Goal: Information Seeking & Learning: Learn about a topic

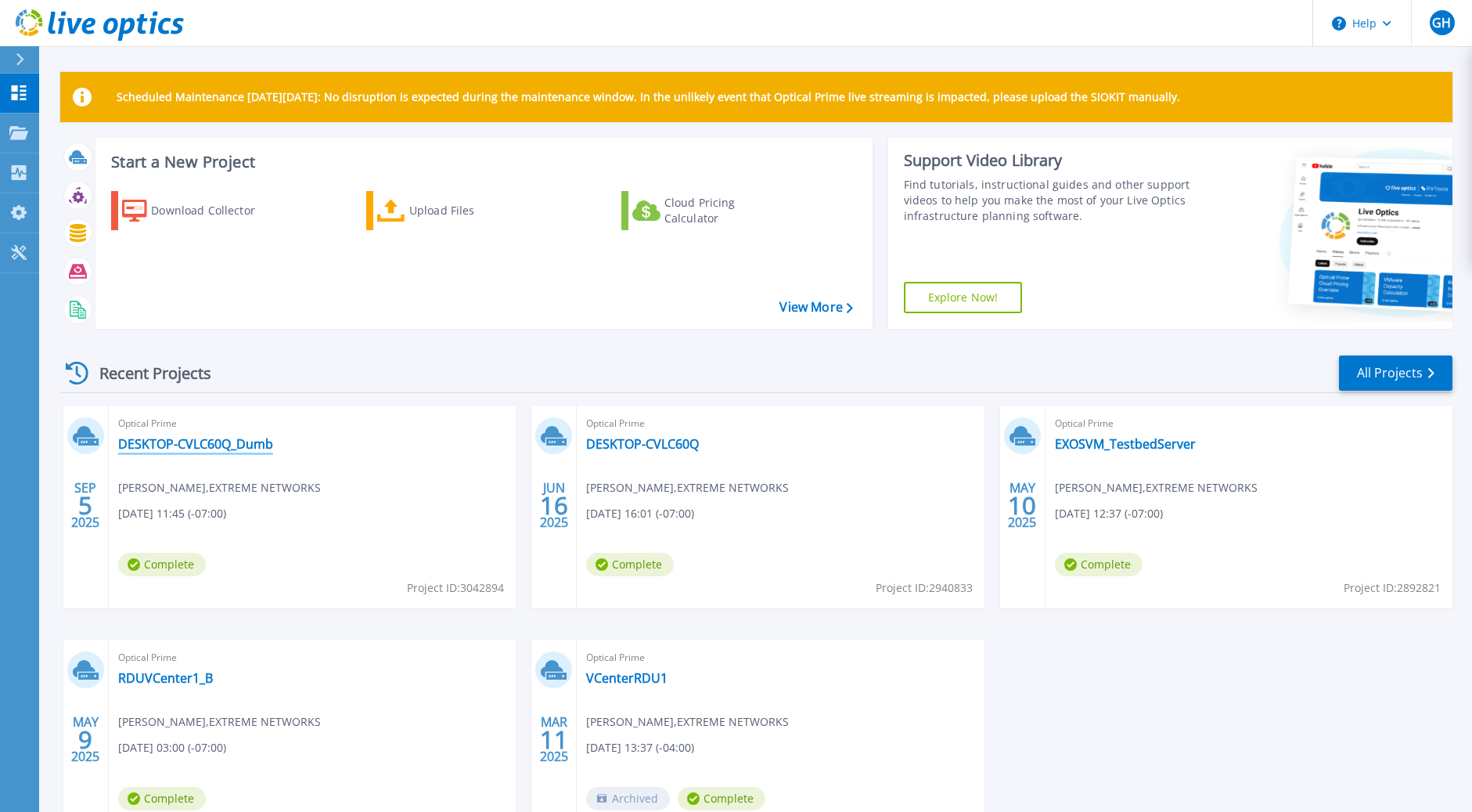
click at [187, 444] on link "DESKTOP-CVLC60Q_Dumb" at bounding box center [196, 444] width 155 height 16
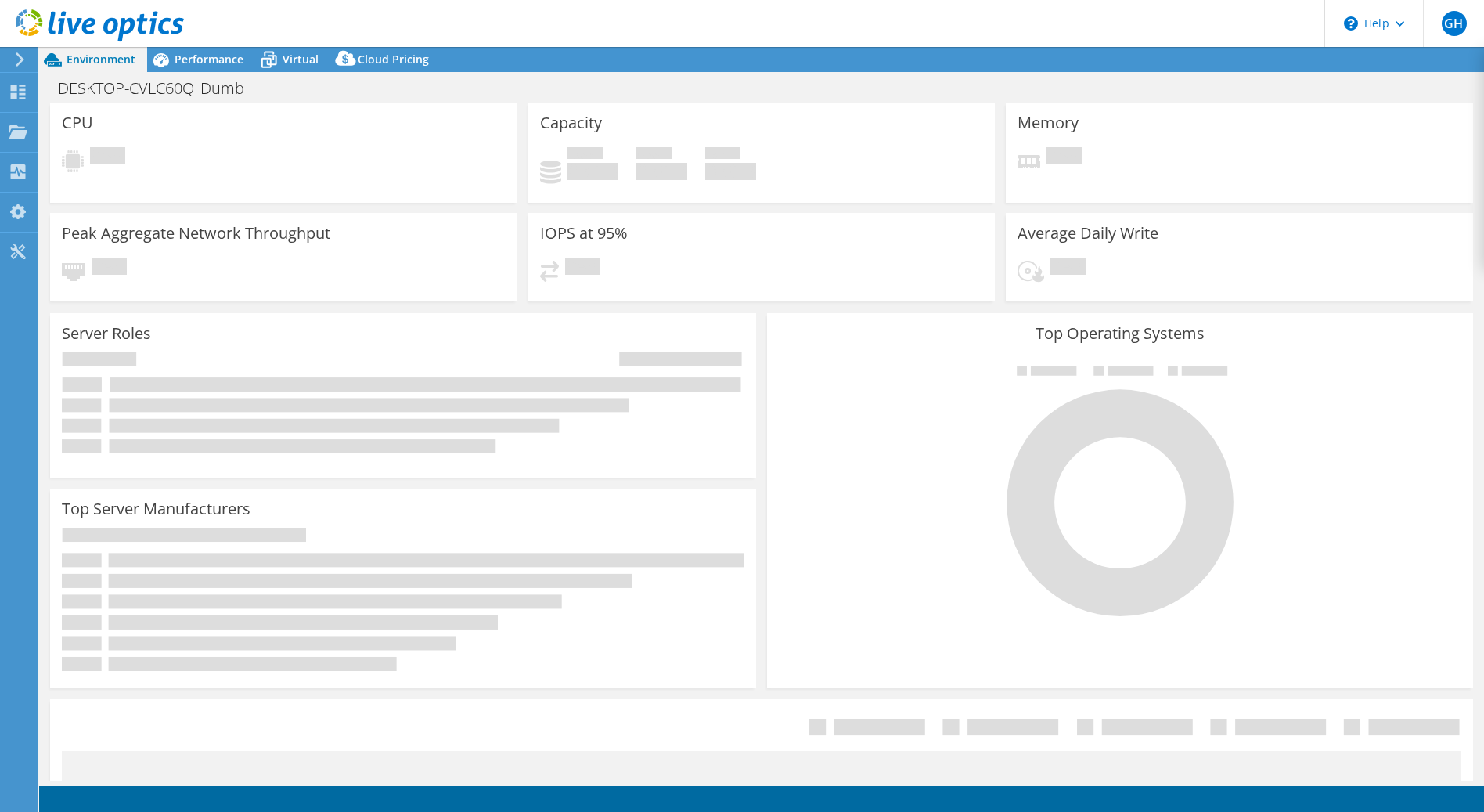
select select "USD"
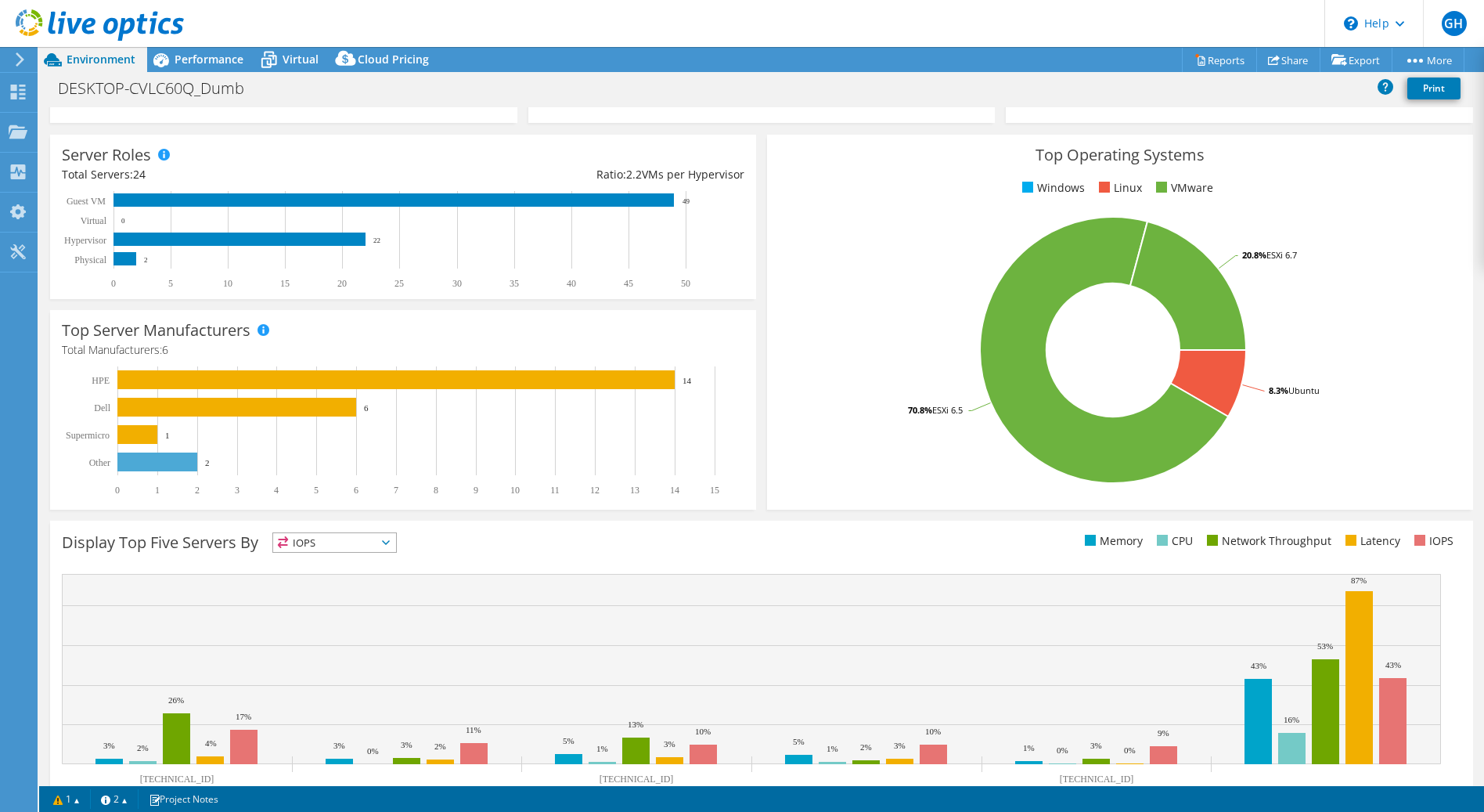
scroll to position [234, 0]
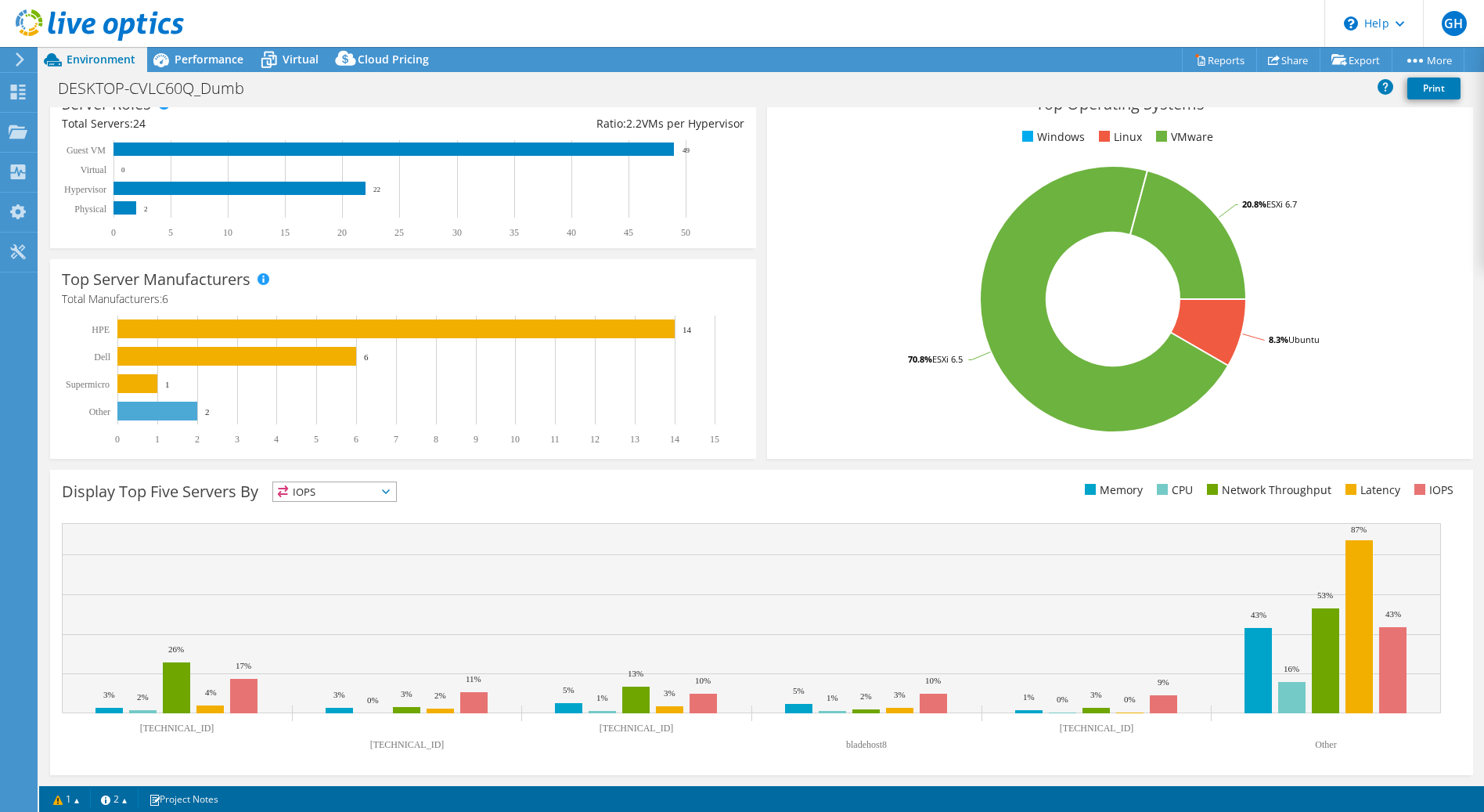
click at [388, 502] on div "Display Top Five Servers By IOPS IOPS" at bounding box center [412, 494] width 700 height 26
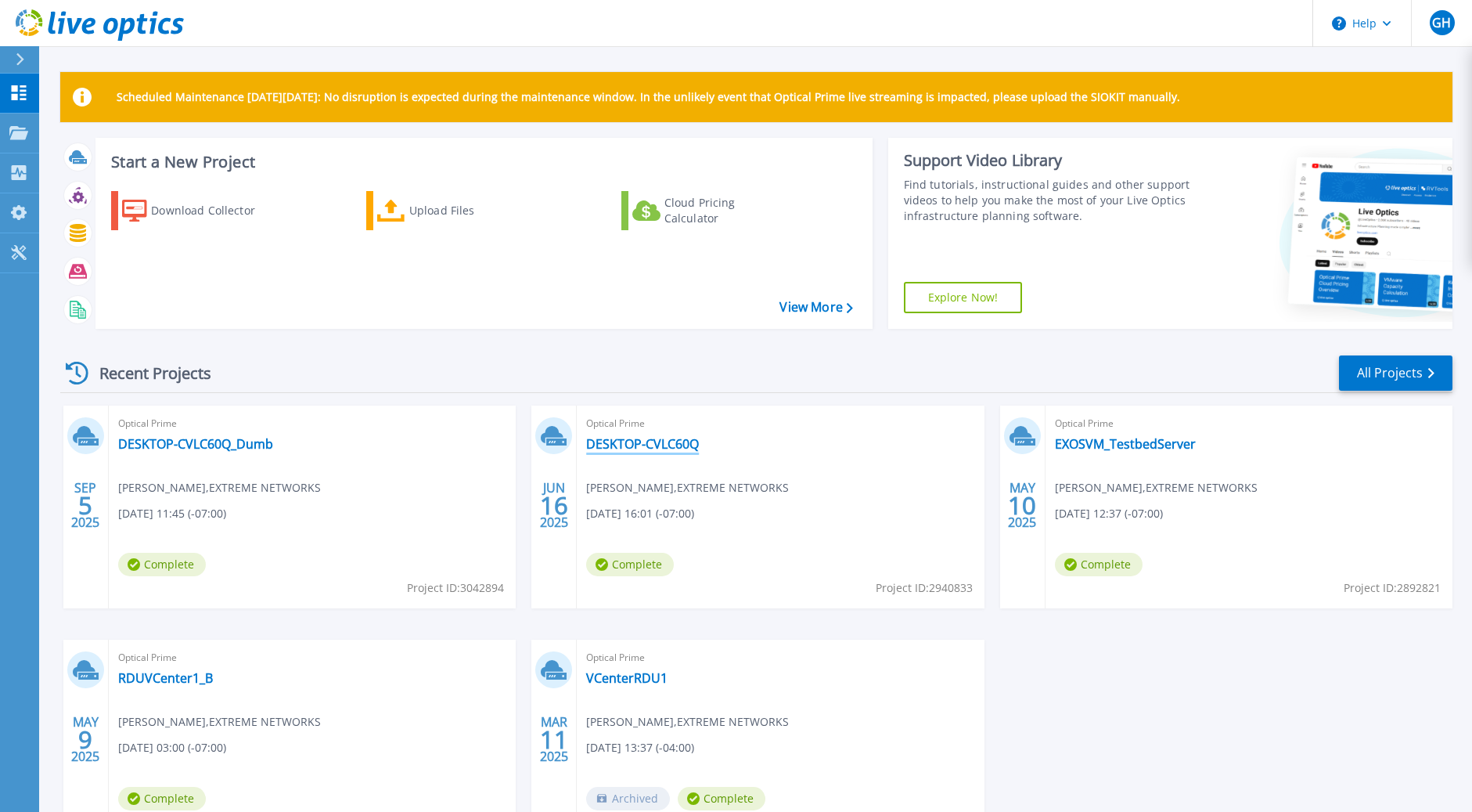
click at [654, 444] on link "DESKTOP-CVLC60Q" at bounding box center [643, 444] width 113 height 16
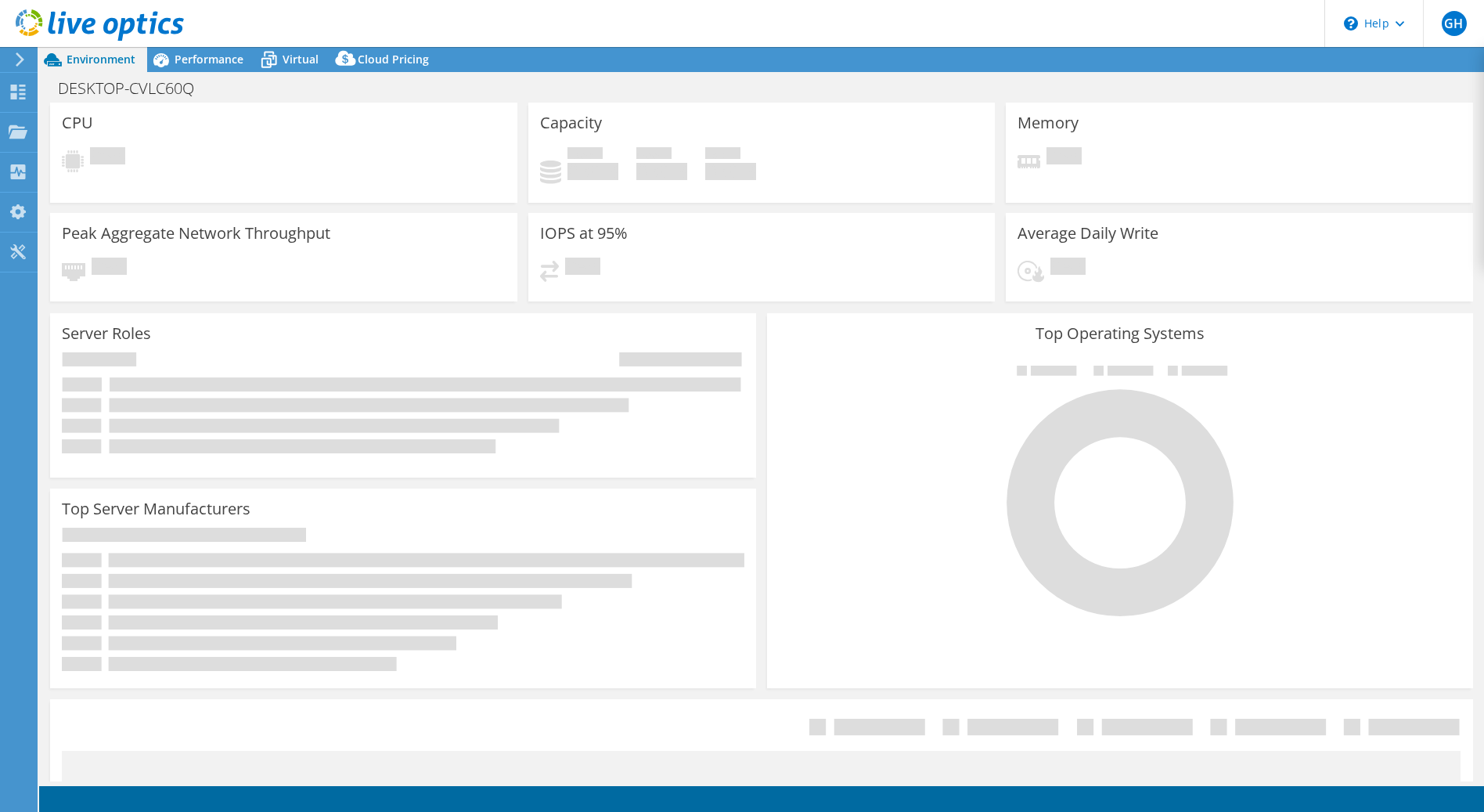
select select "USEast"
select select "USD"
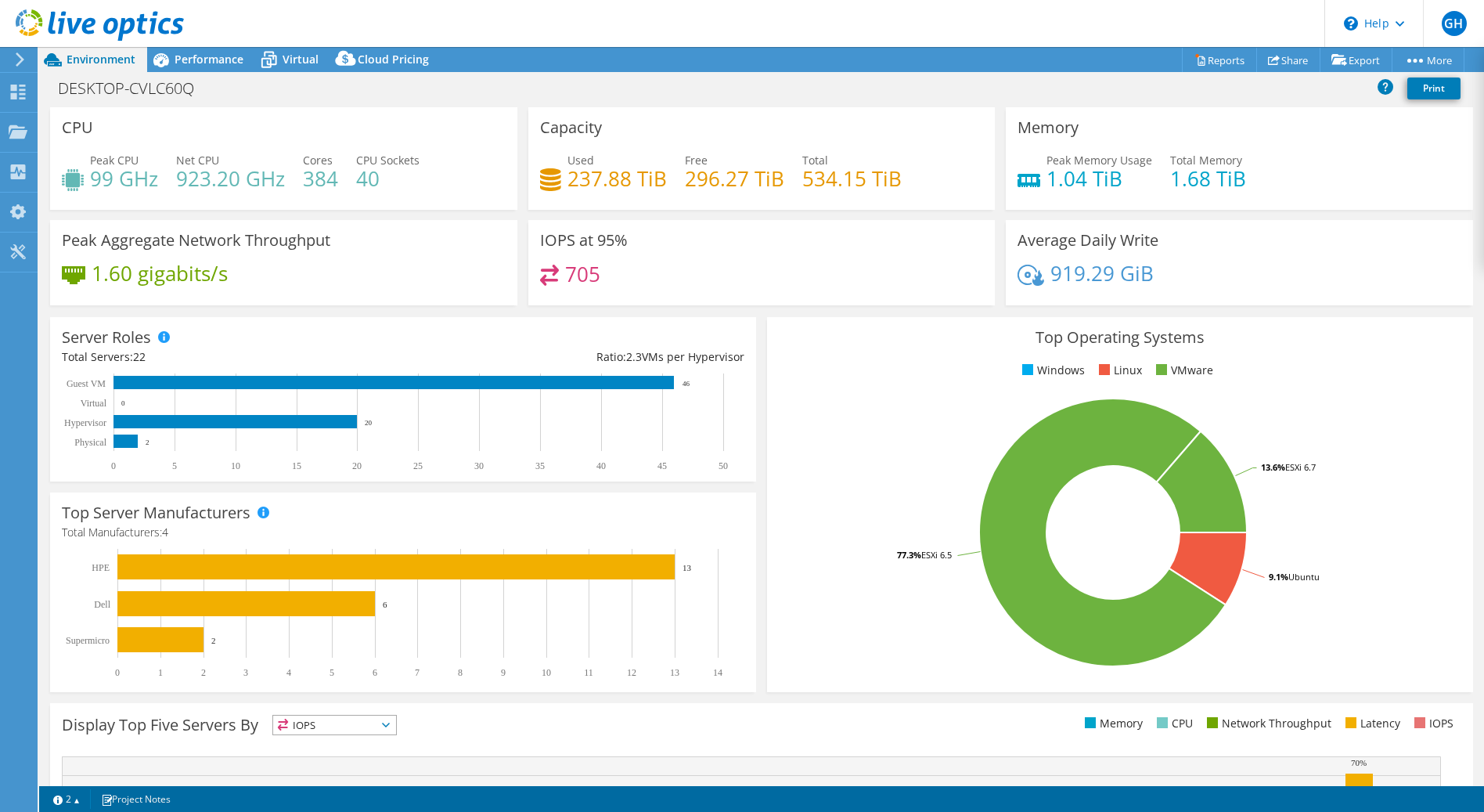
scroll to position [234, 0]
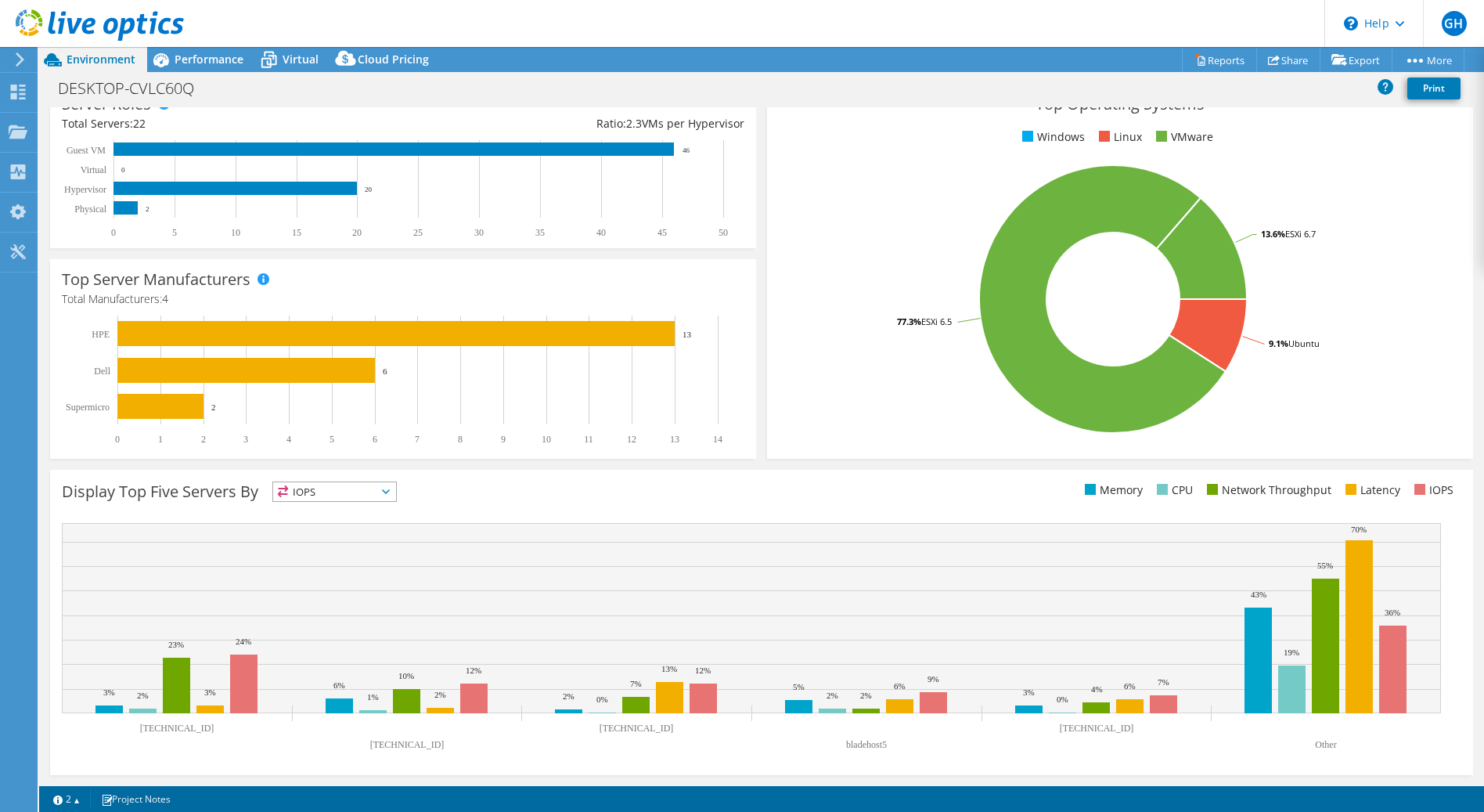
click at [389, 491] on icon at bounding box center [386, 491] width 8 height 5
click at [306, 550] on li "CPU" at bounding box center [335, 556] width 123 height 22
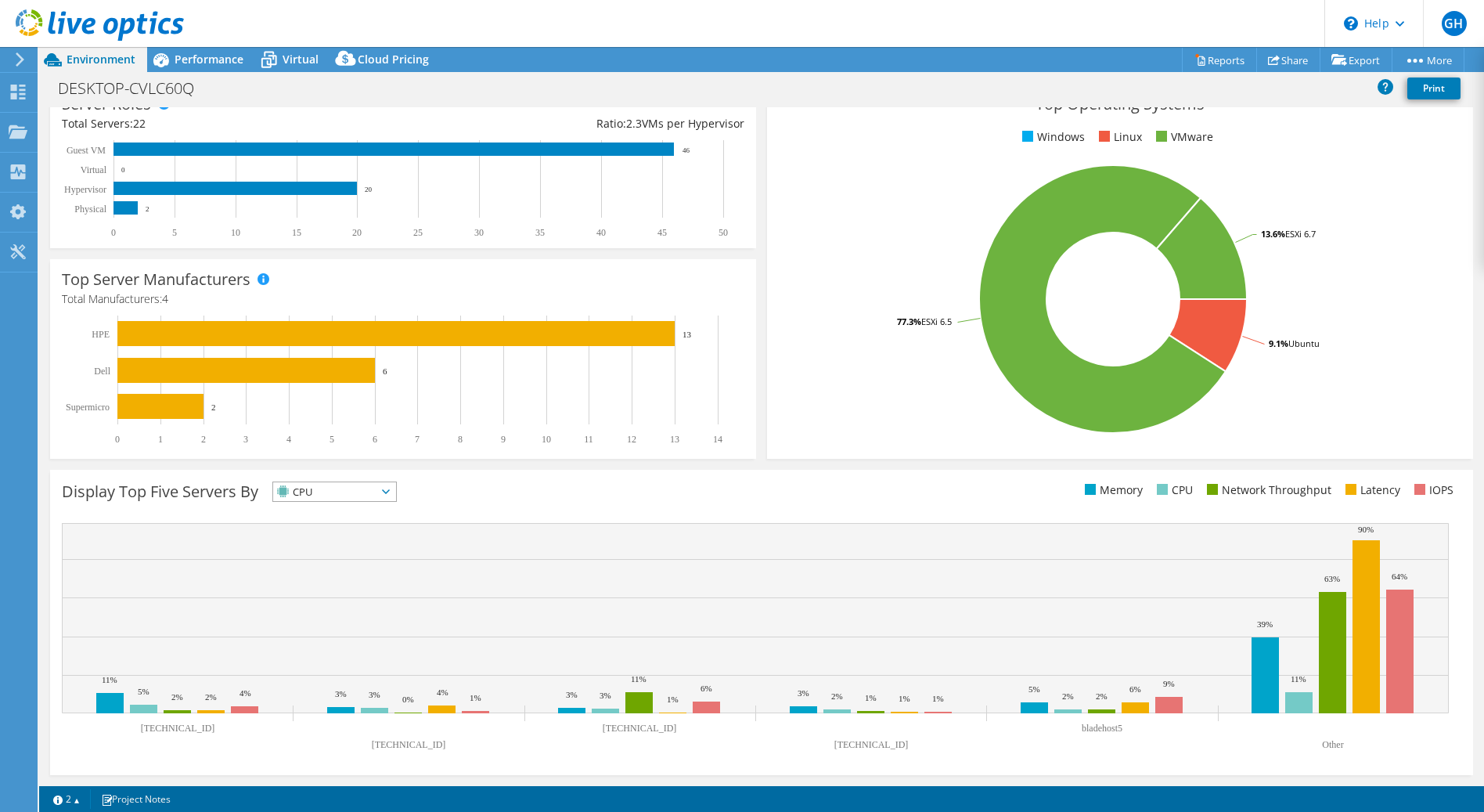
click at [390, 490] on icon at bounding box center [386, 491] width 8 height 5
click at [332, 531] on li "Memory" at bounding box center [335, 534] width 123 height 22
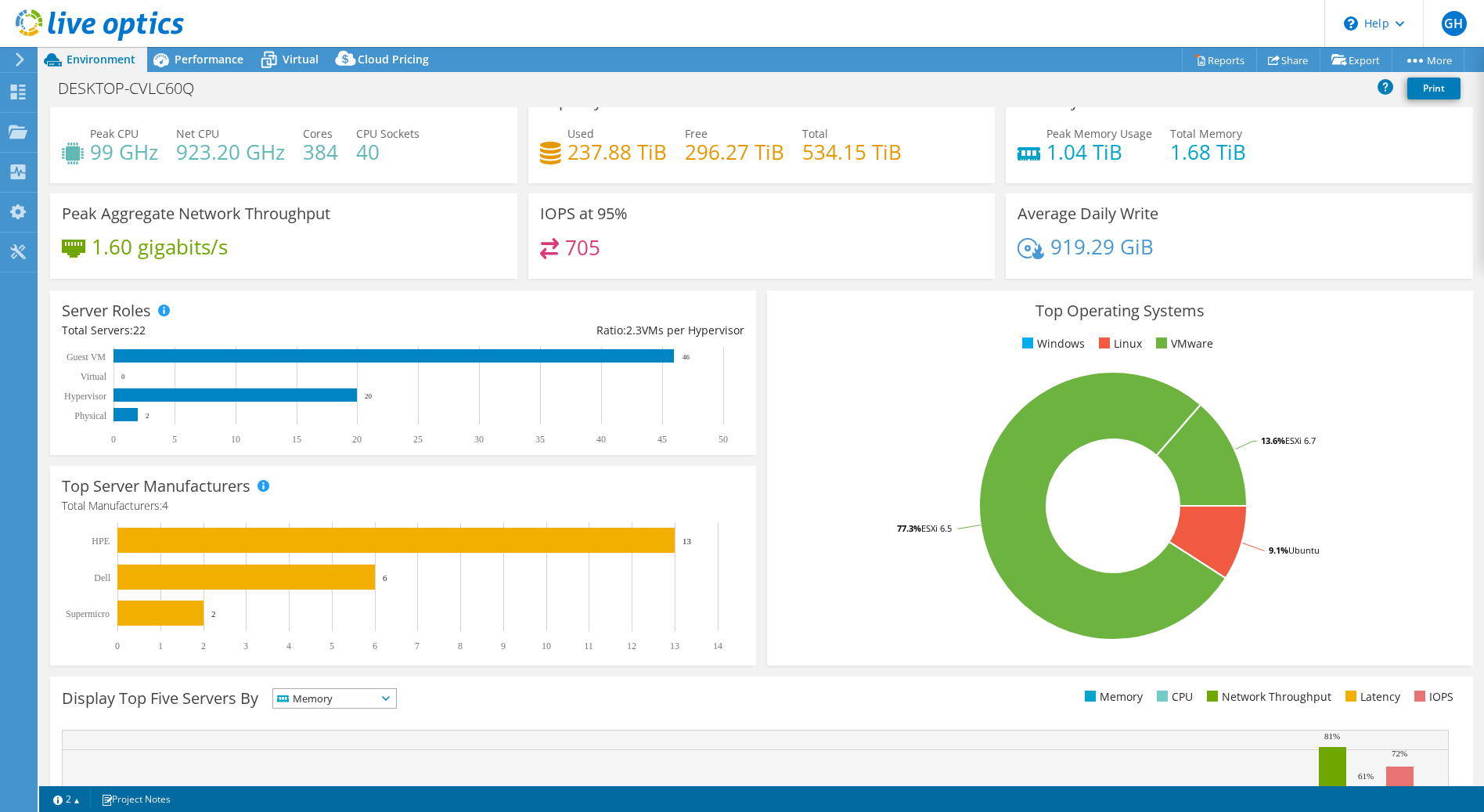
scroll to position [0, 0]
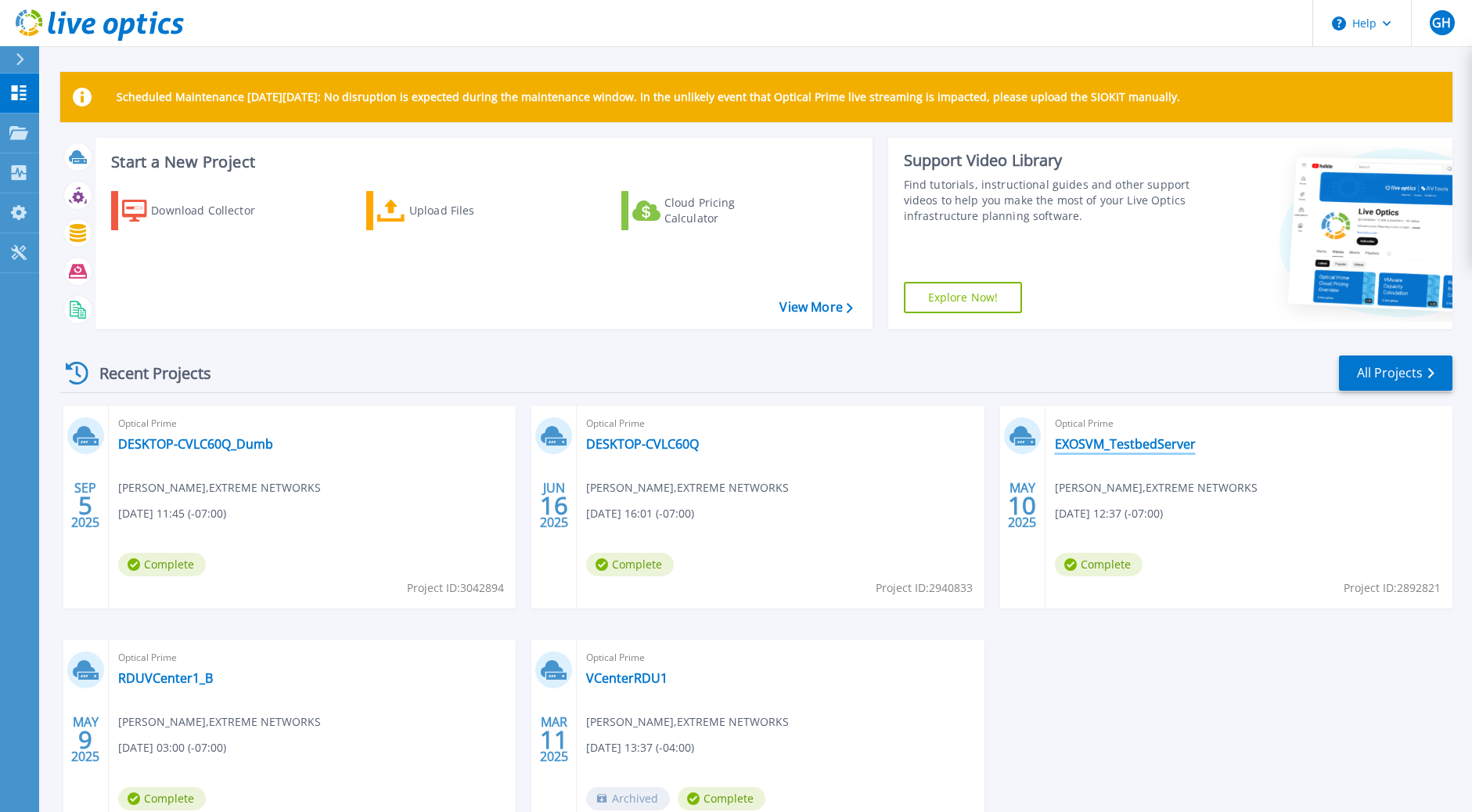
click at [1148, 443] on link "EXOSVM_TestbedServer" at bounding box center [1126, 444] width 141 height 16
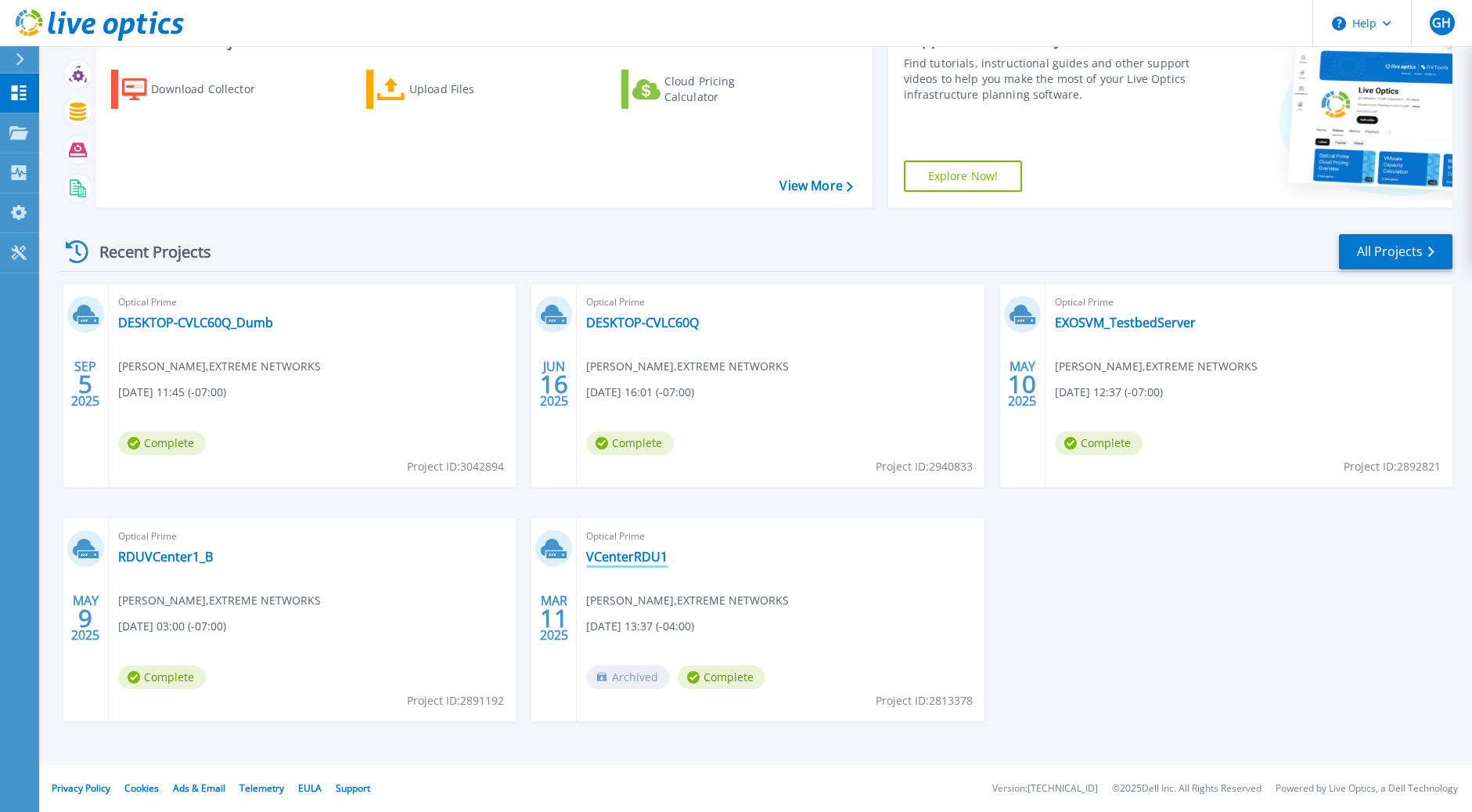
click at [640, 557] on link "VCenterRDU1" at bounding box center [627, 556] width 82 height 16
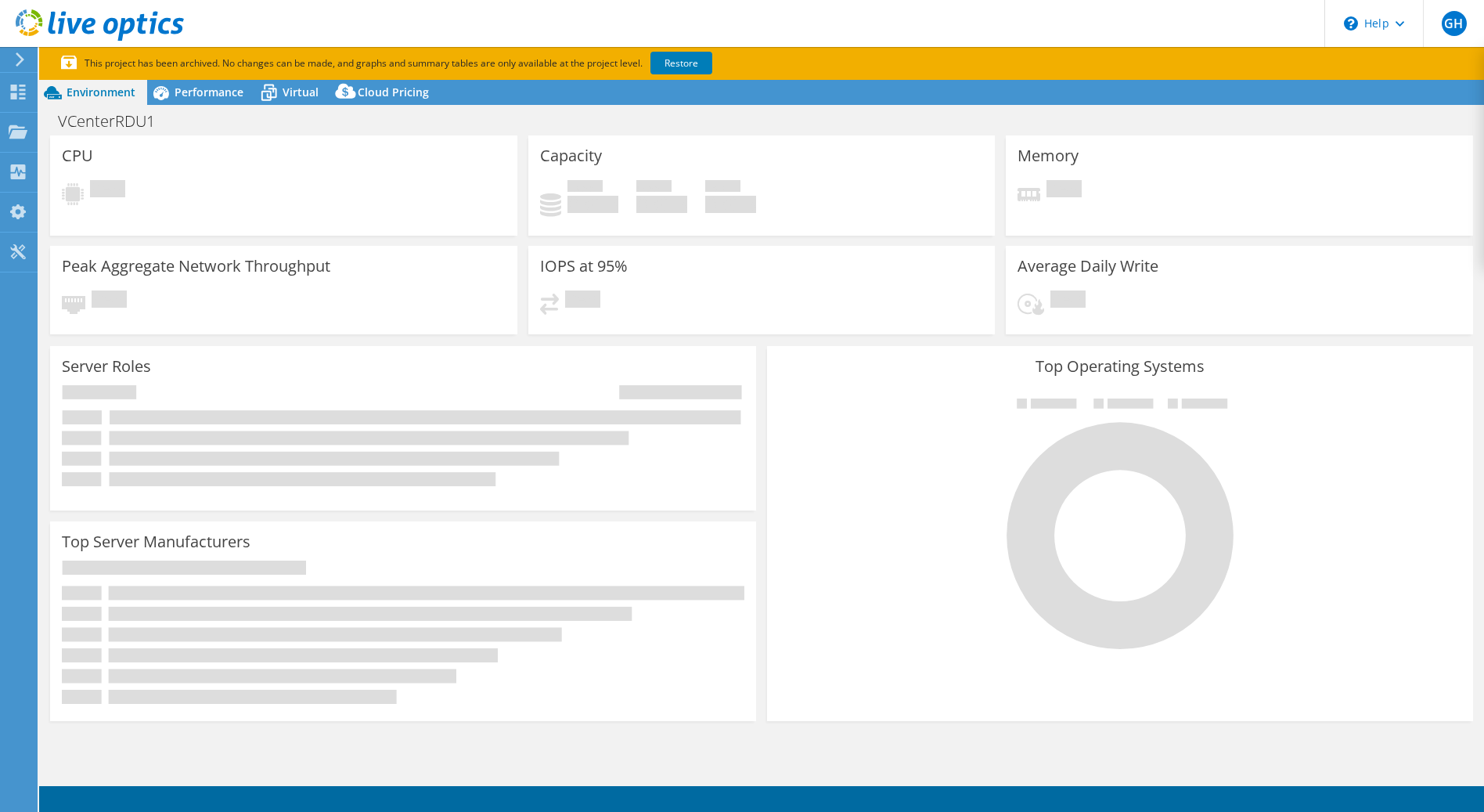
select select "USD"
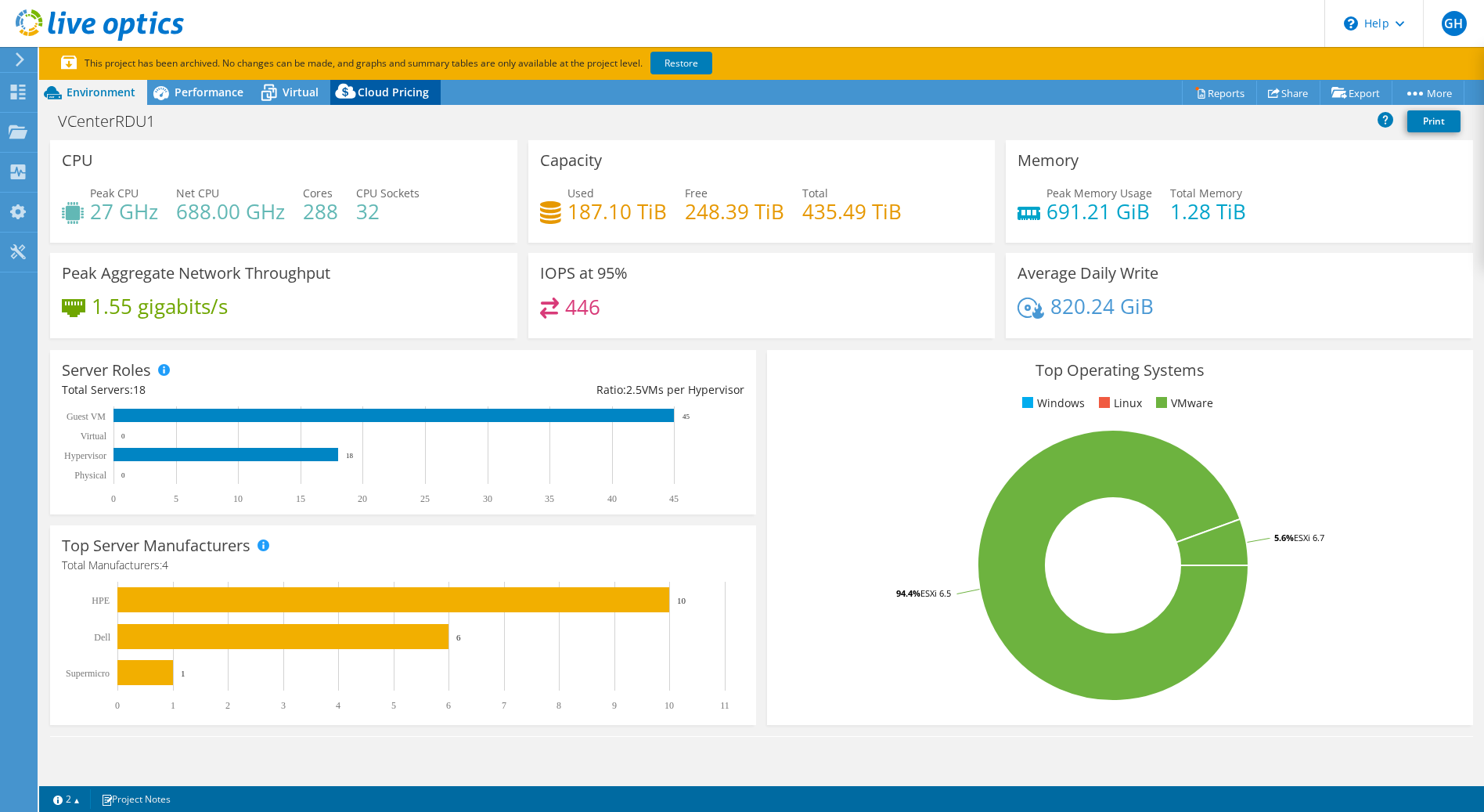
click at [396, 88] on span "Cloud Pricing" at bounding box center [393, 92] width 71 height 15
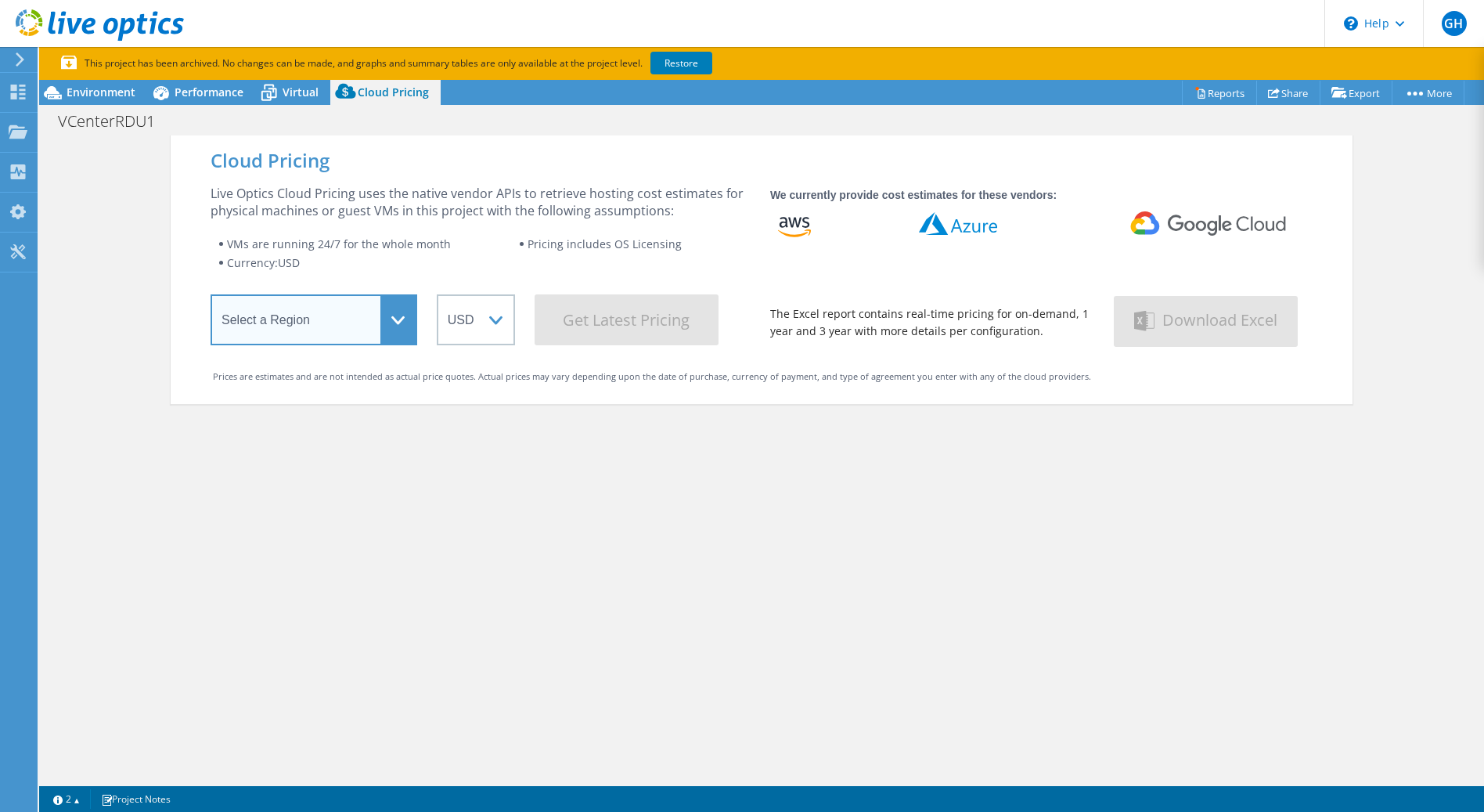
click at [398, 316] on select "Select a Region Asia Pacific (Hong Kong) Asia Pacific (Mumbai) Asia Pacific (Se…" at bounding box center [314, 319] width 207 height 51
select select "USEast"
click at [211, 297] on select "Select a Region Asia Pacific (Hong Kong) Asia Pacific (Mumbai) Asia Pacific (Se…" at bounding box center [314, 319] width 207 height 51
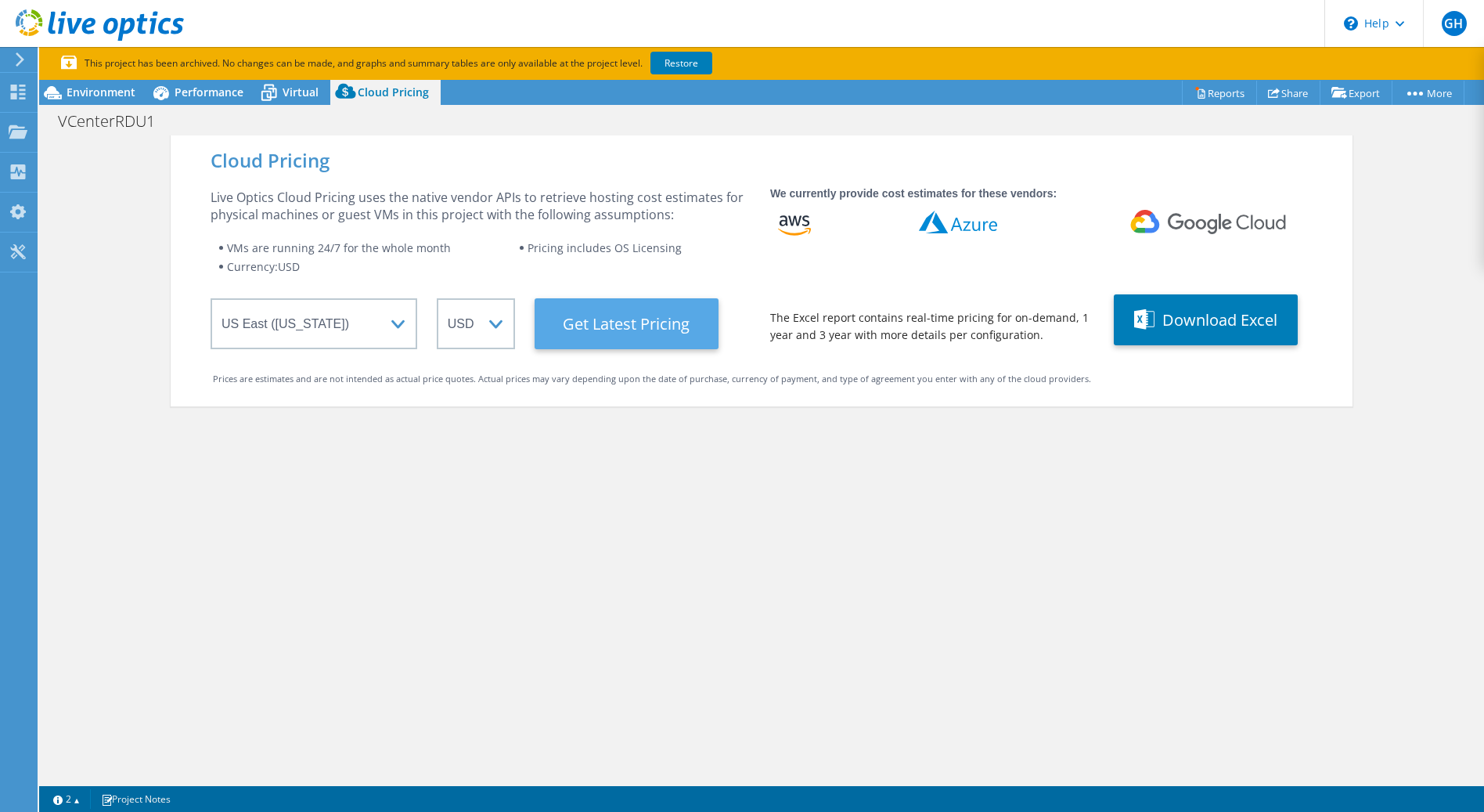
click at [614, 317] on Latest "Get Latest Pricing" at bounding box center [626, 323] width 184 height 51
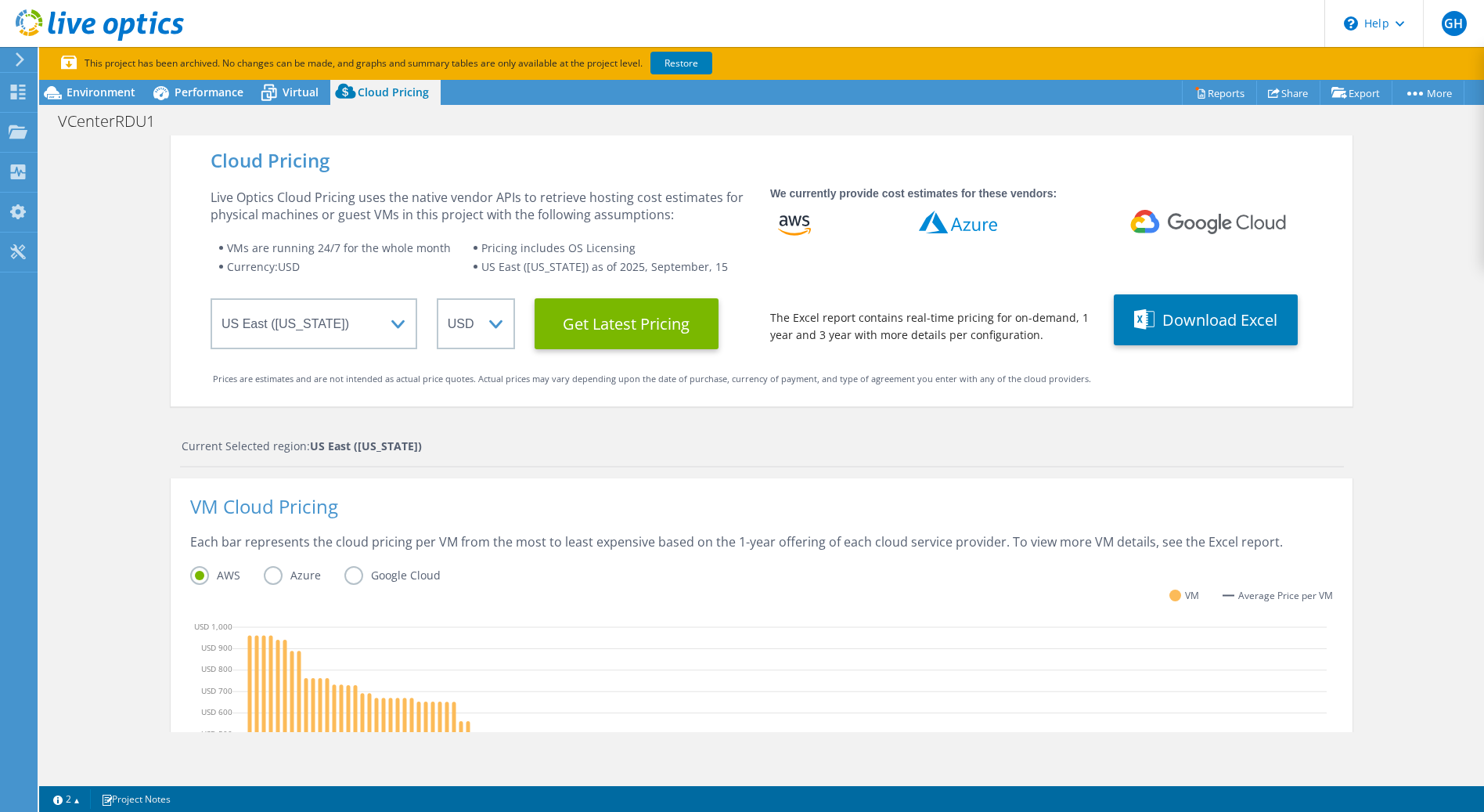
scroll to position [135, 0]
click at [101, 87] on span "Environment" at bounding box center [101, 92] width 69 height 15
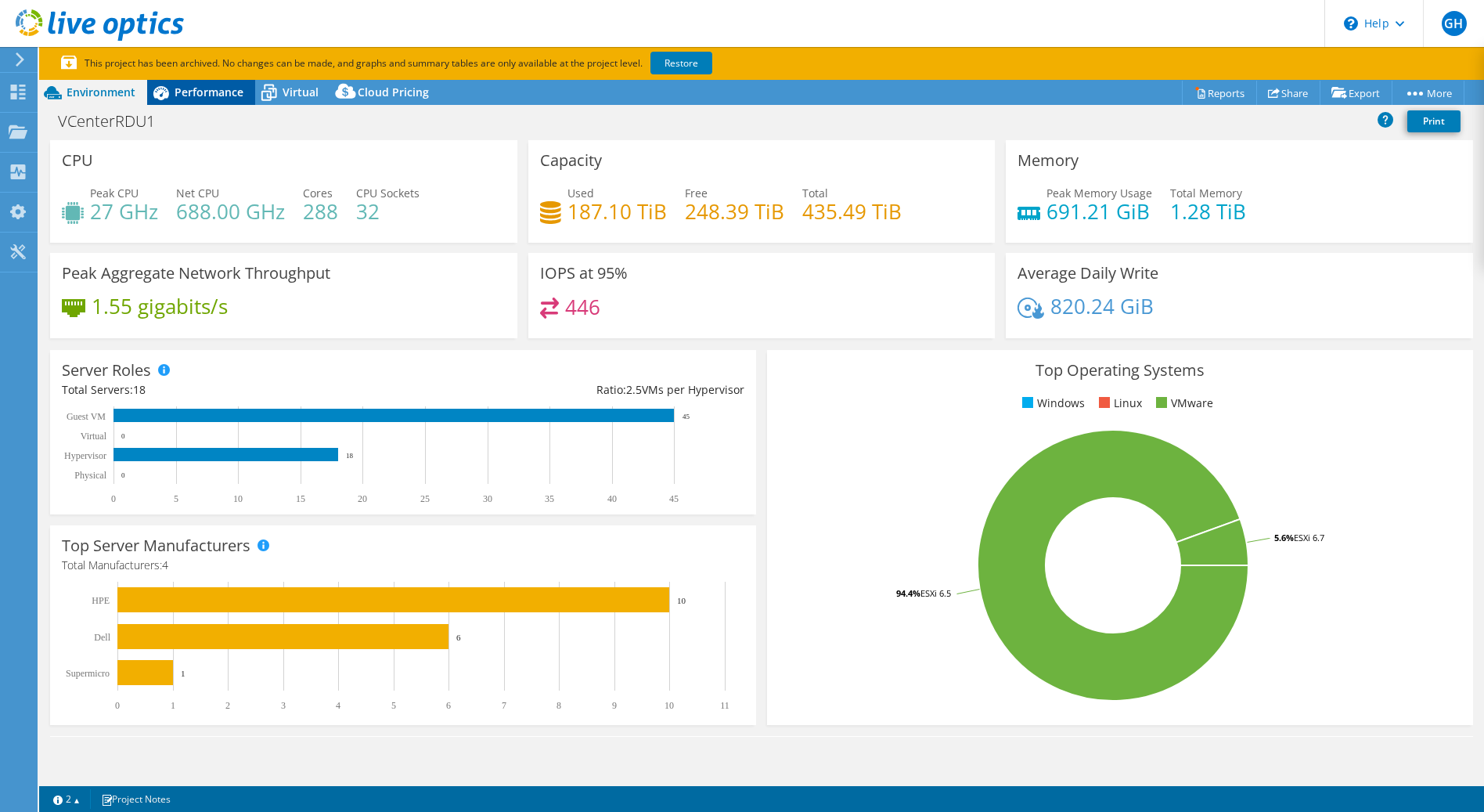
click at [195, 86] on span "Performance" at bounding box center [209, 92] width 69 height 15
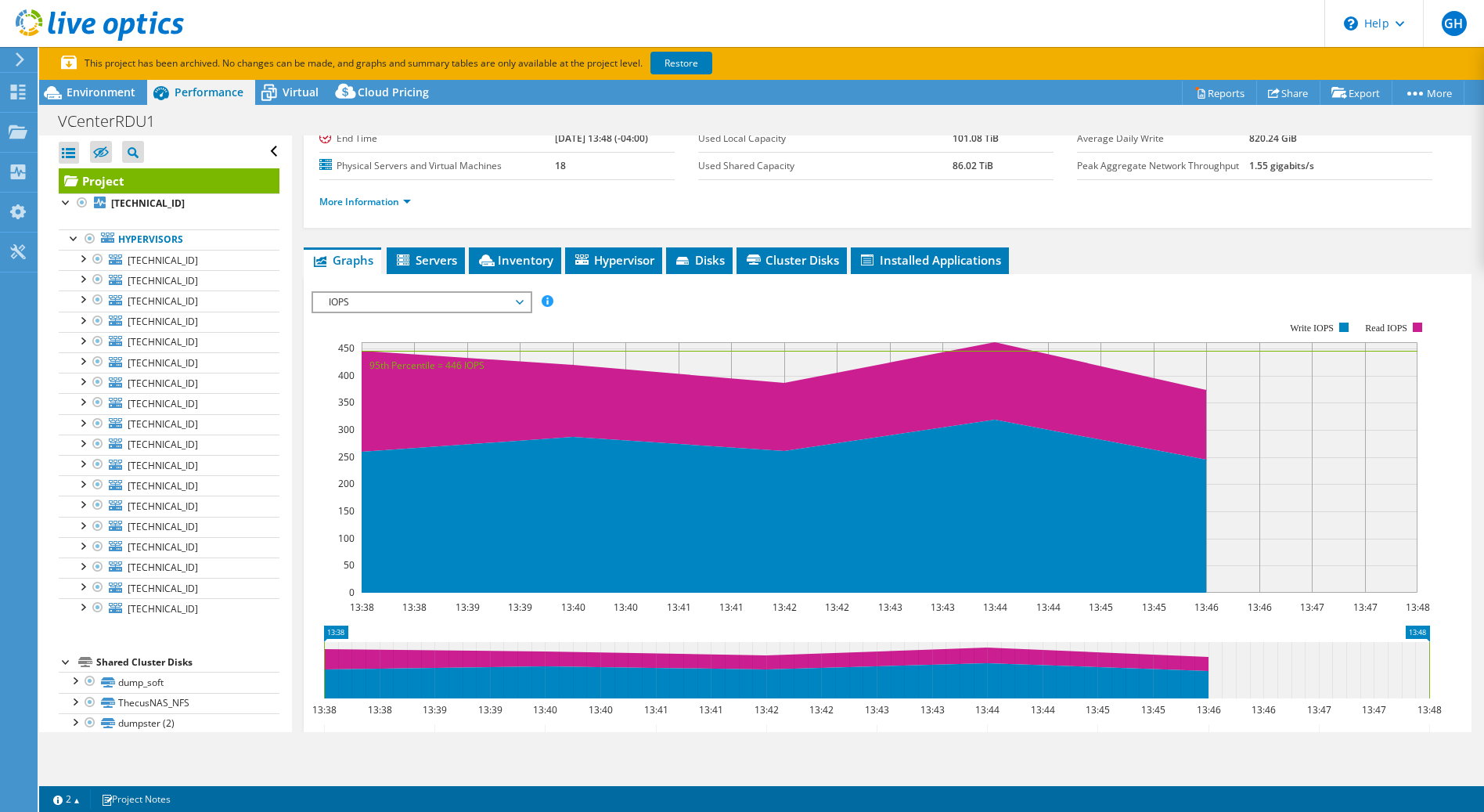
scroll to position [100, 0]
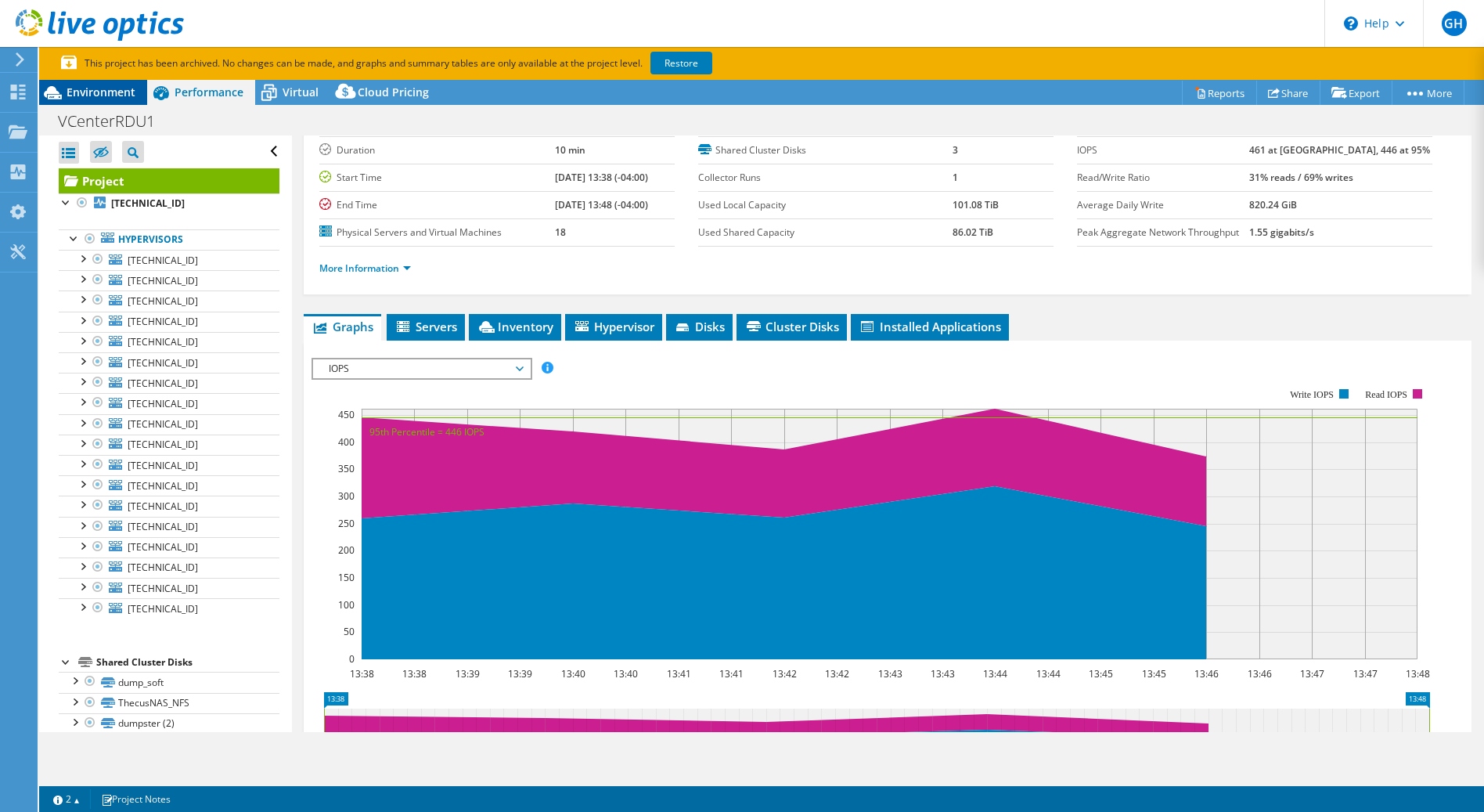
click at [101, 89] on span "Environment" at bounding box center [101, 92] width 69 height 15
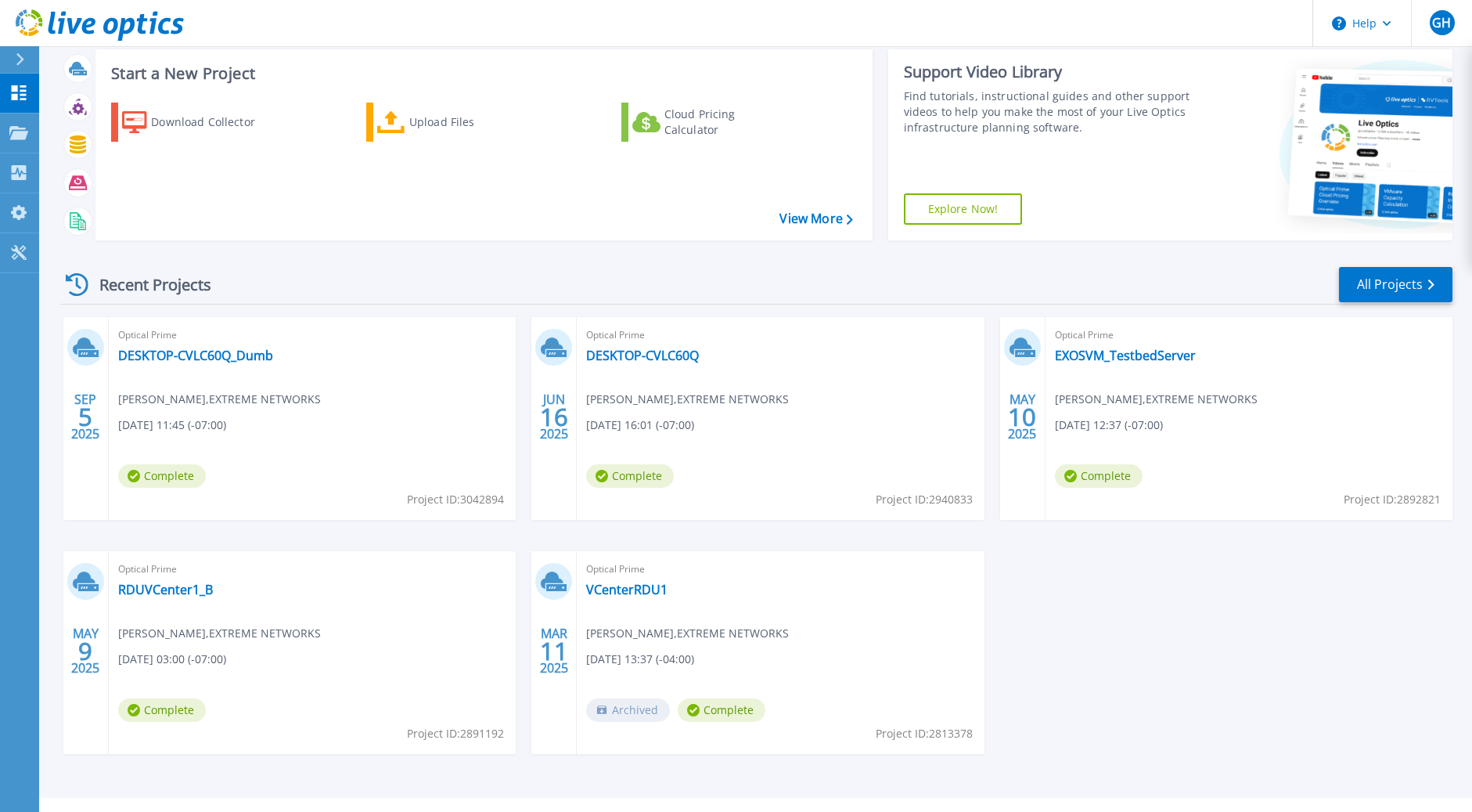
scroll to position [121, 0]
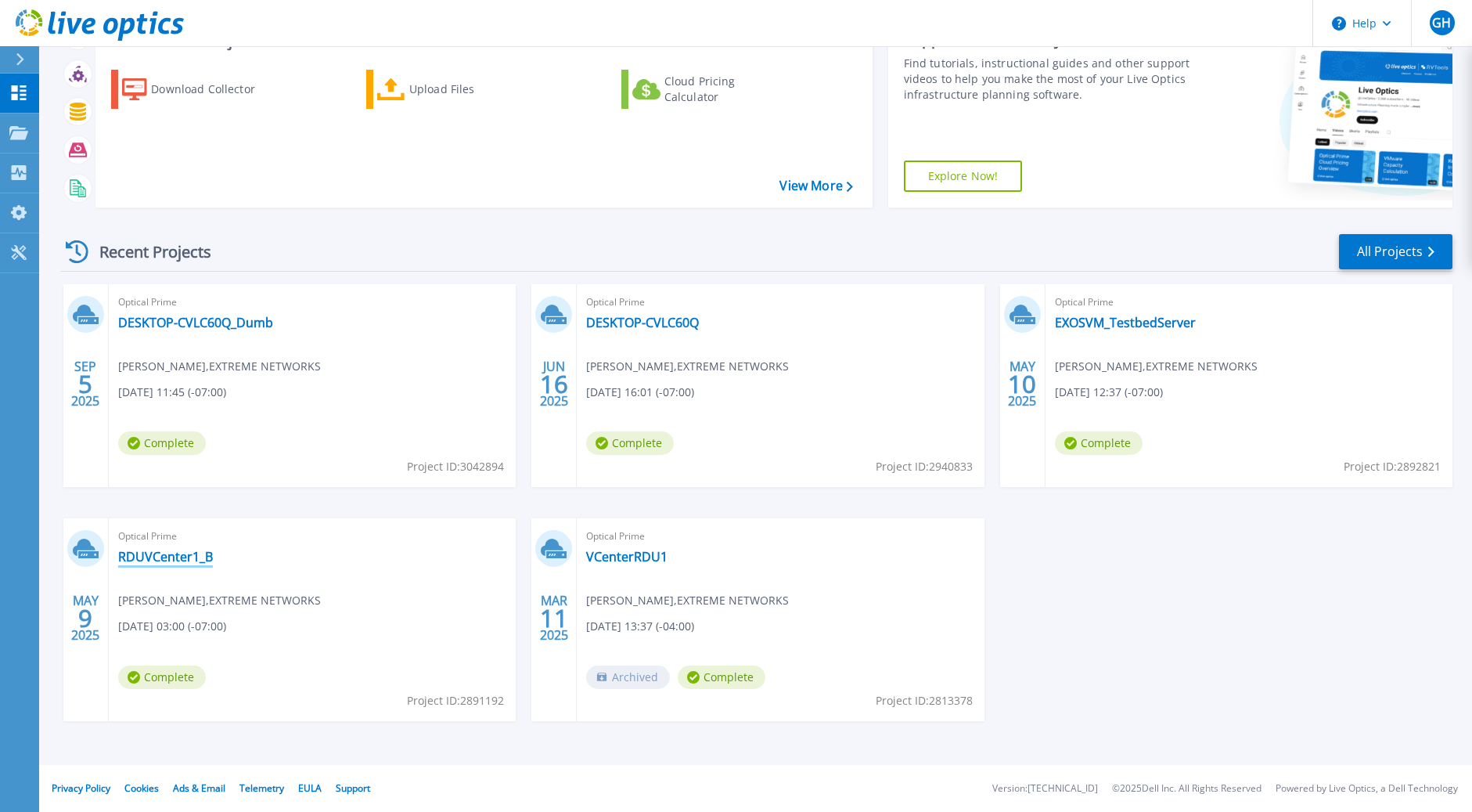
click at [178, 555] on link "RDUVCenter1_B" at bounding box center [165, 556] width 95 height 16
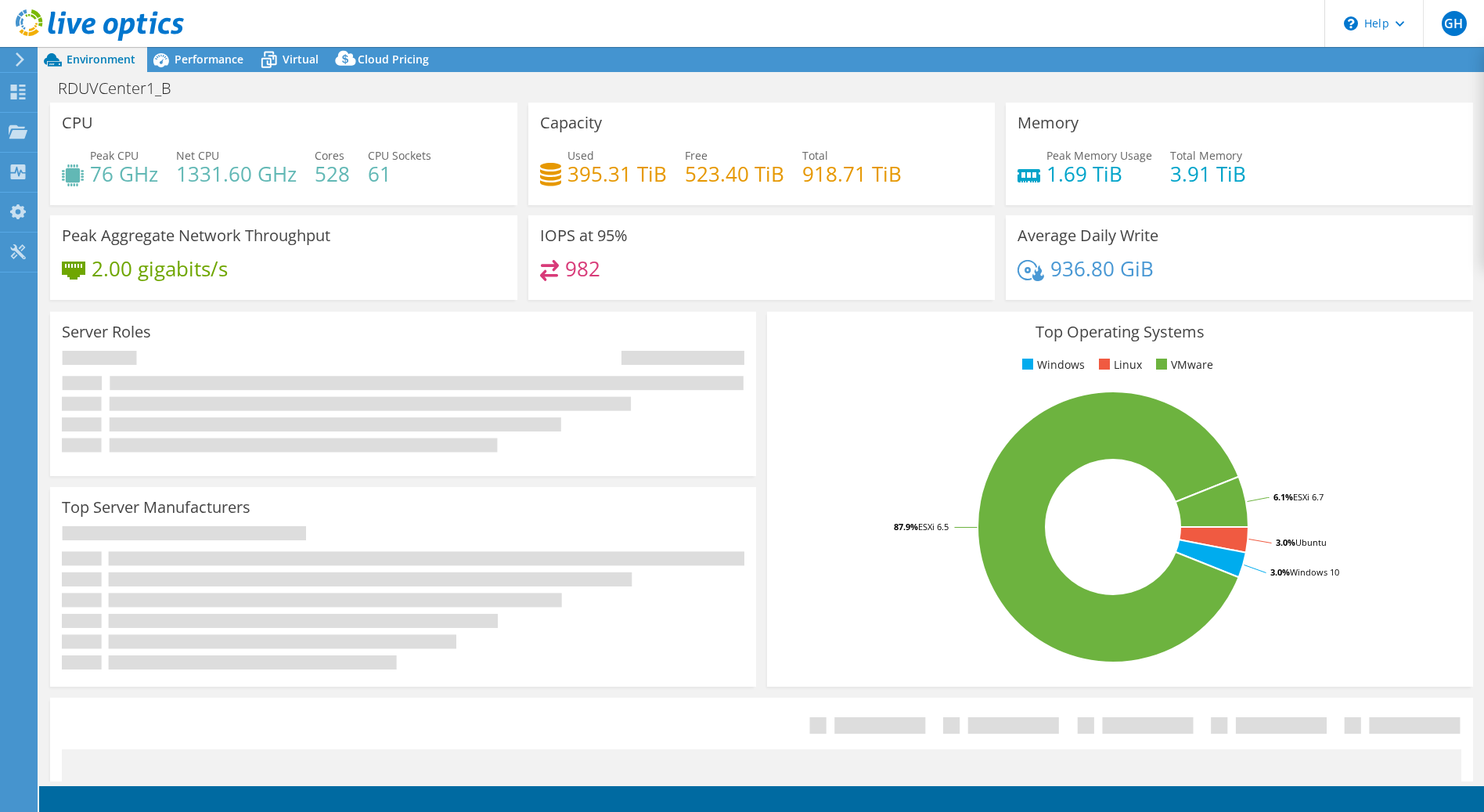
select select "USEast"
select select "USD"
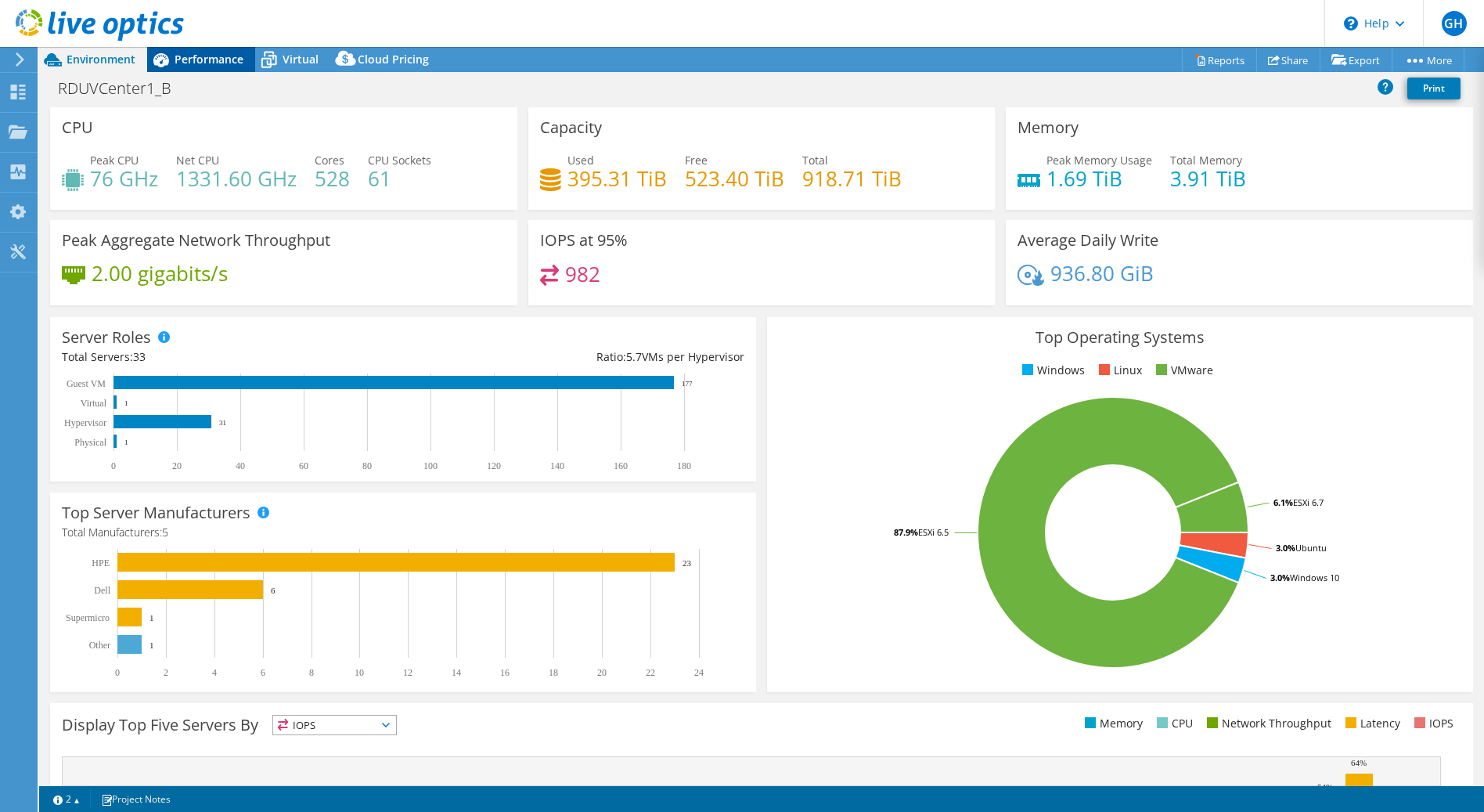
click at [223, 56] on span "Performance" at bounding box center [209, 59] width 69 height 15
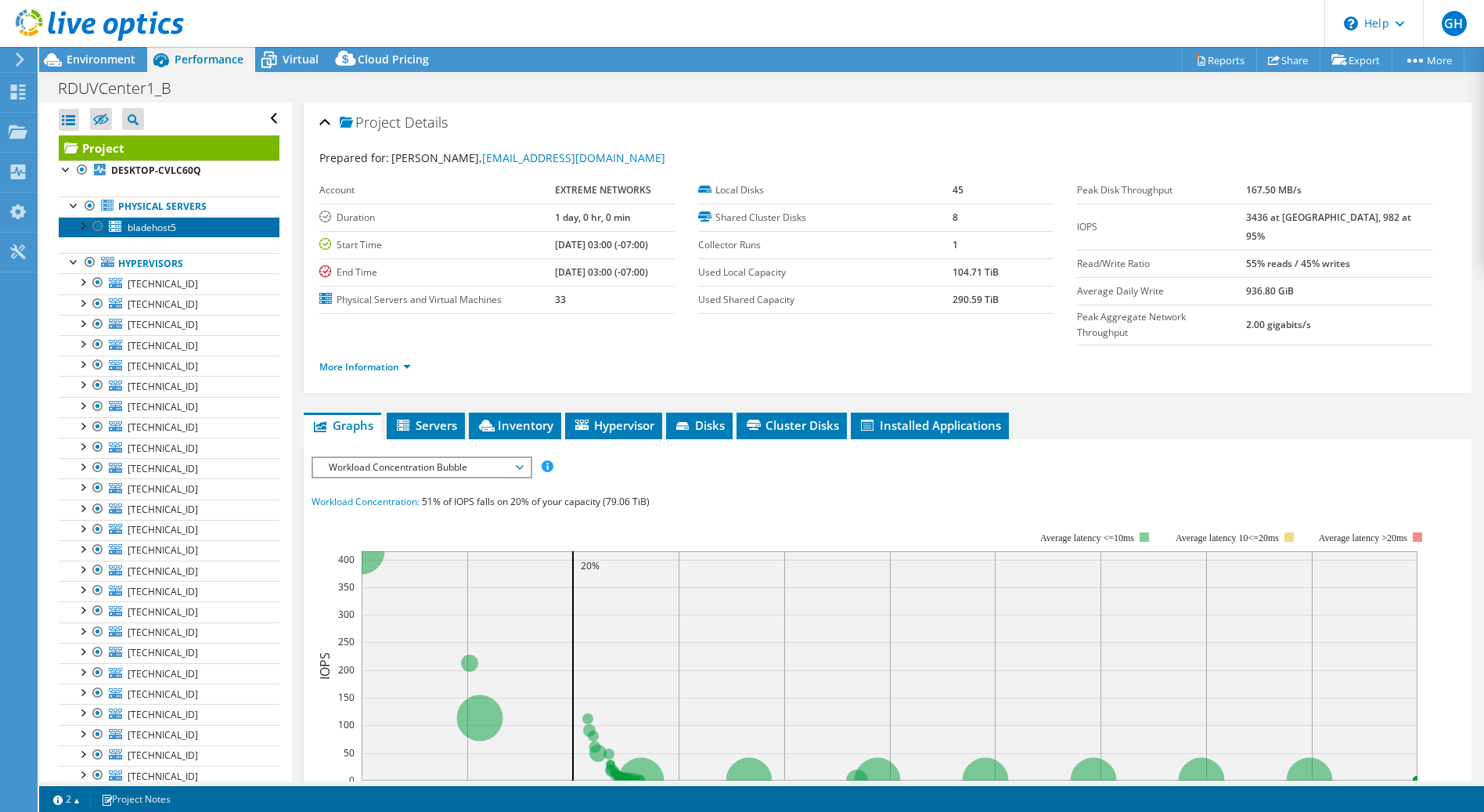
click at [155, 228] on span "bladehost5" at bounding box center [152, 227] width 49 height 13
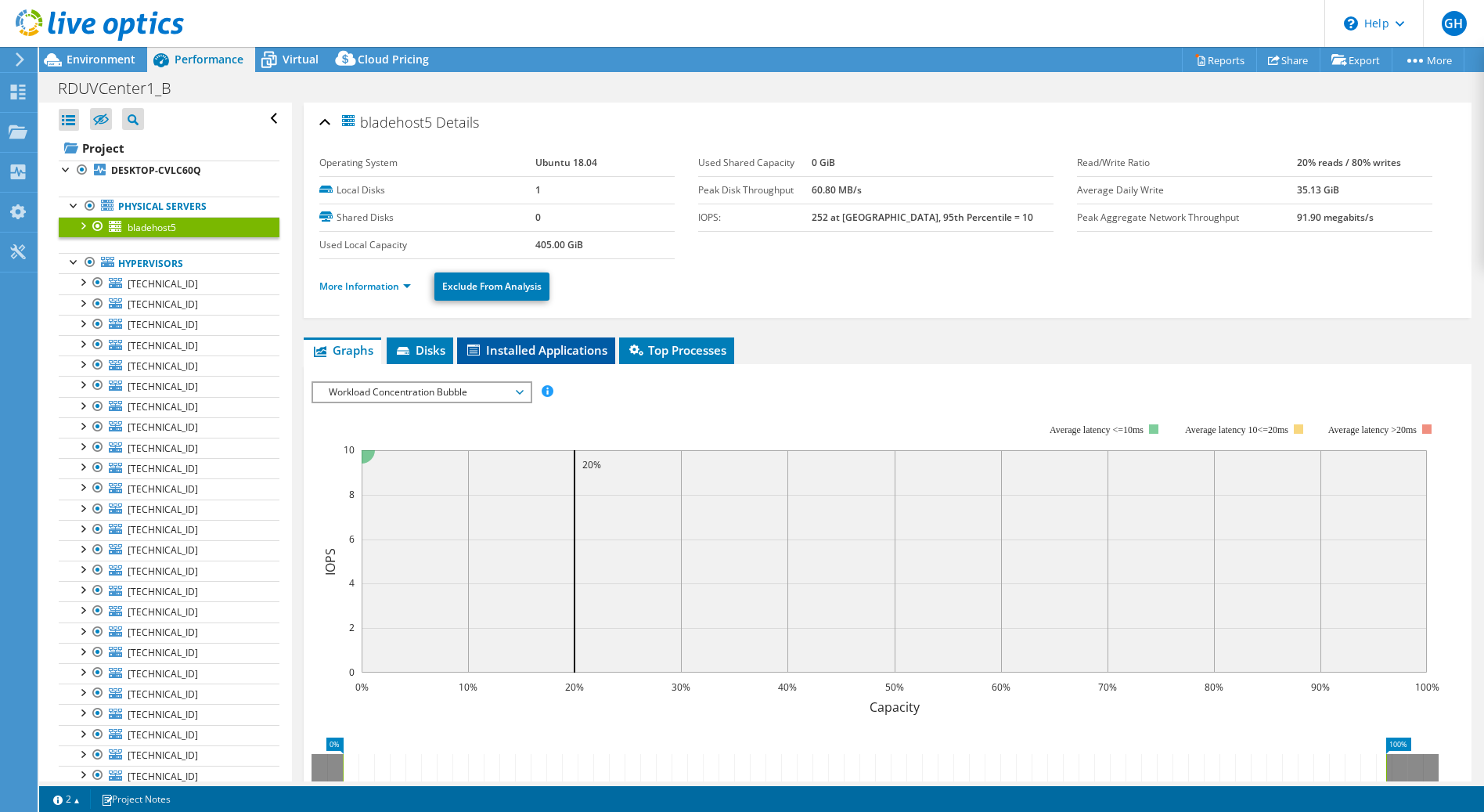
click at [534, 346] on span "Installed Applications" at bounding box center [536, 350] width 143 height 16
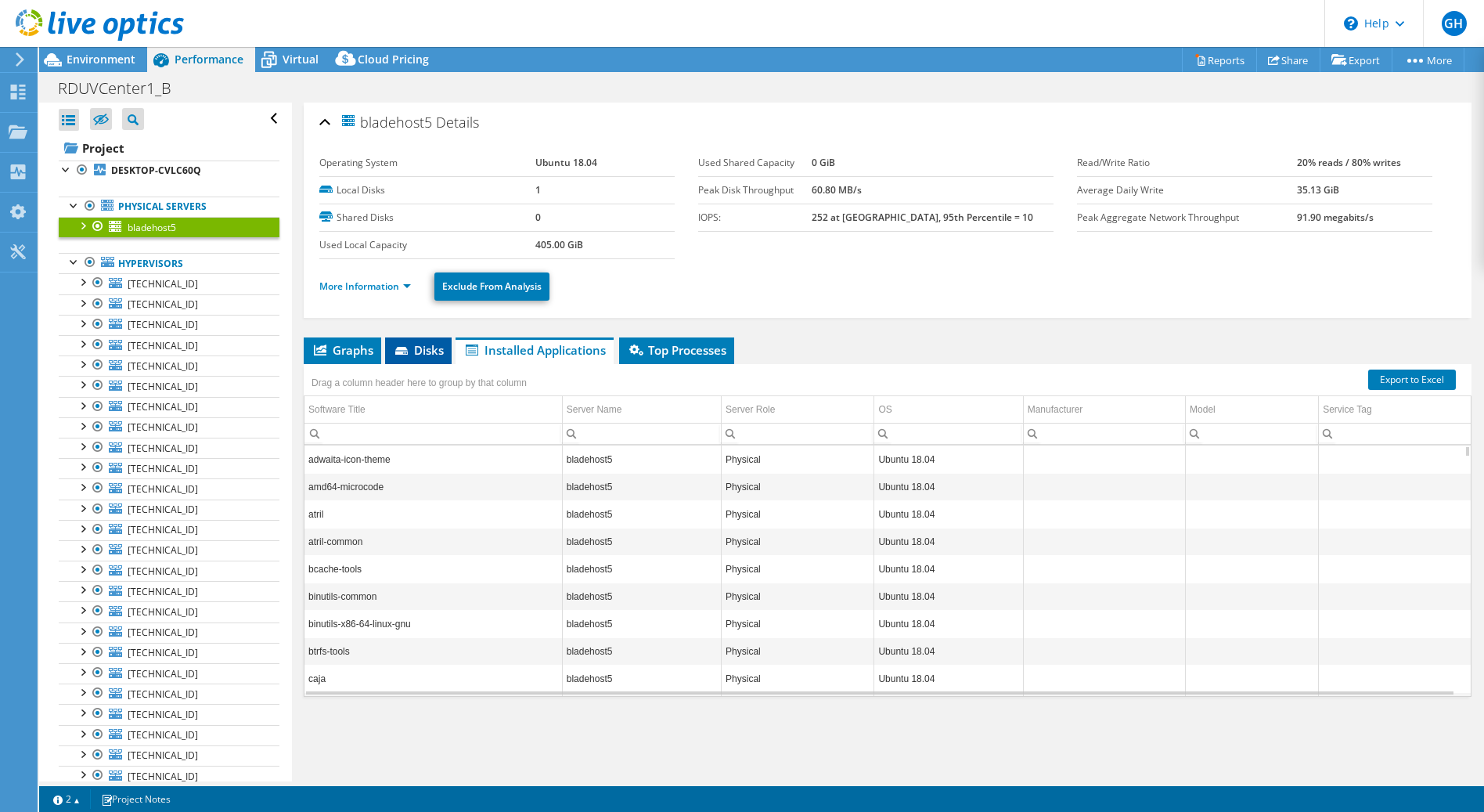
click at [423, 347] on span "Disks" at bounding box center [418, 350] width 51 height 16
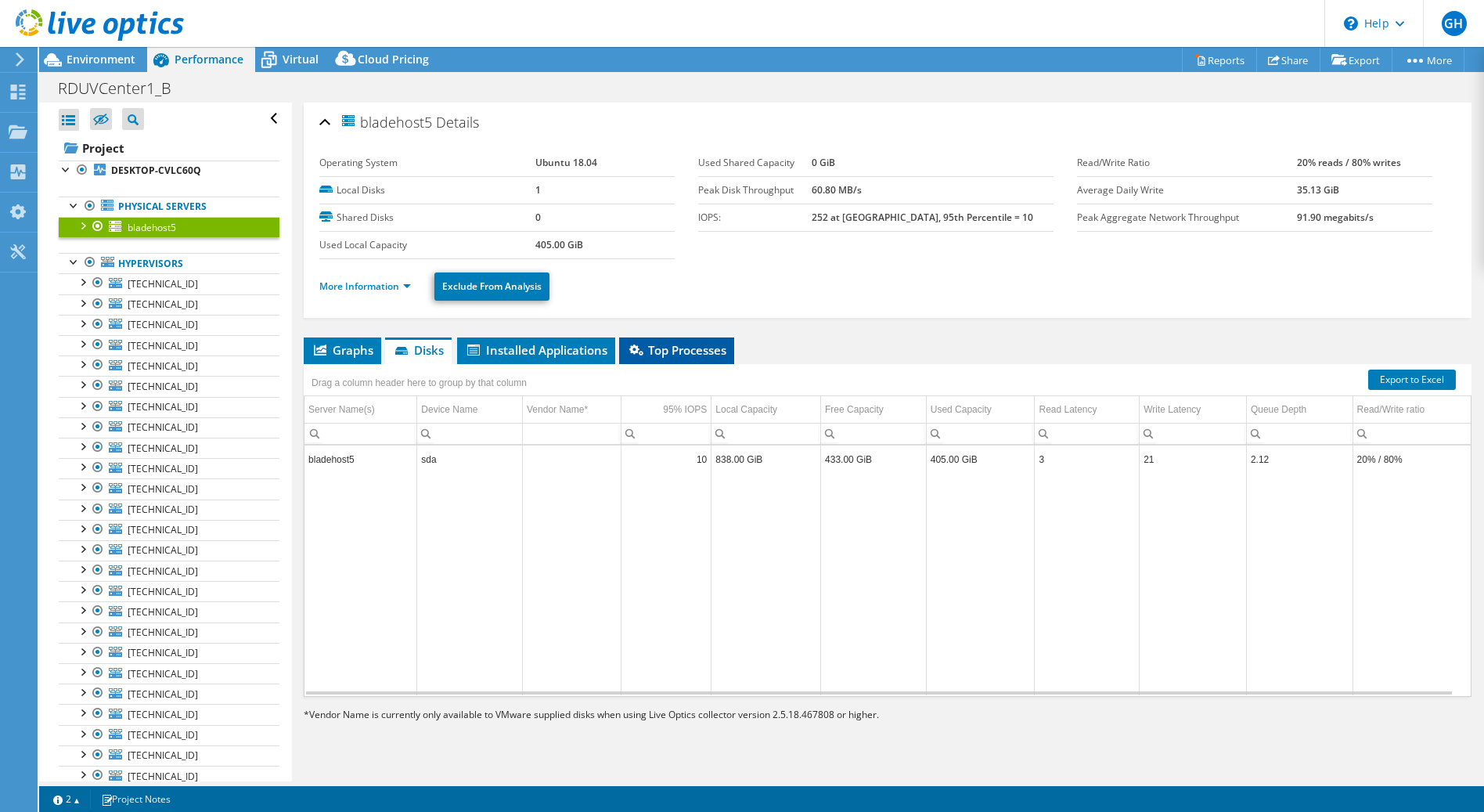
click at [672, 353] on span "Top Processes" at bounding box center [677, 350] width 100 height 16
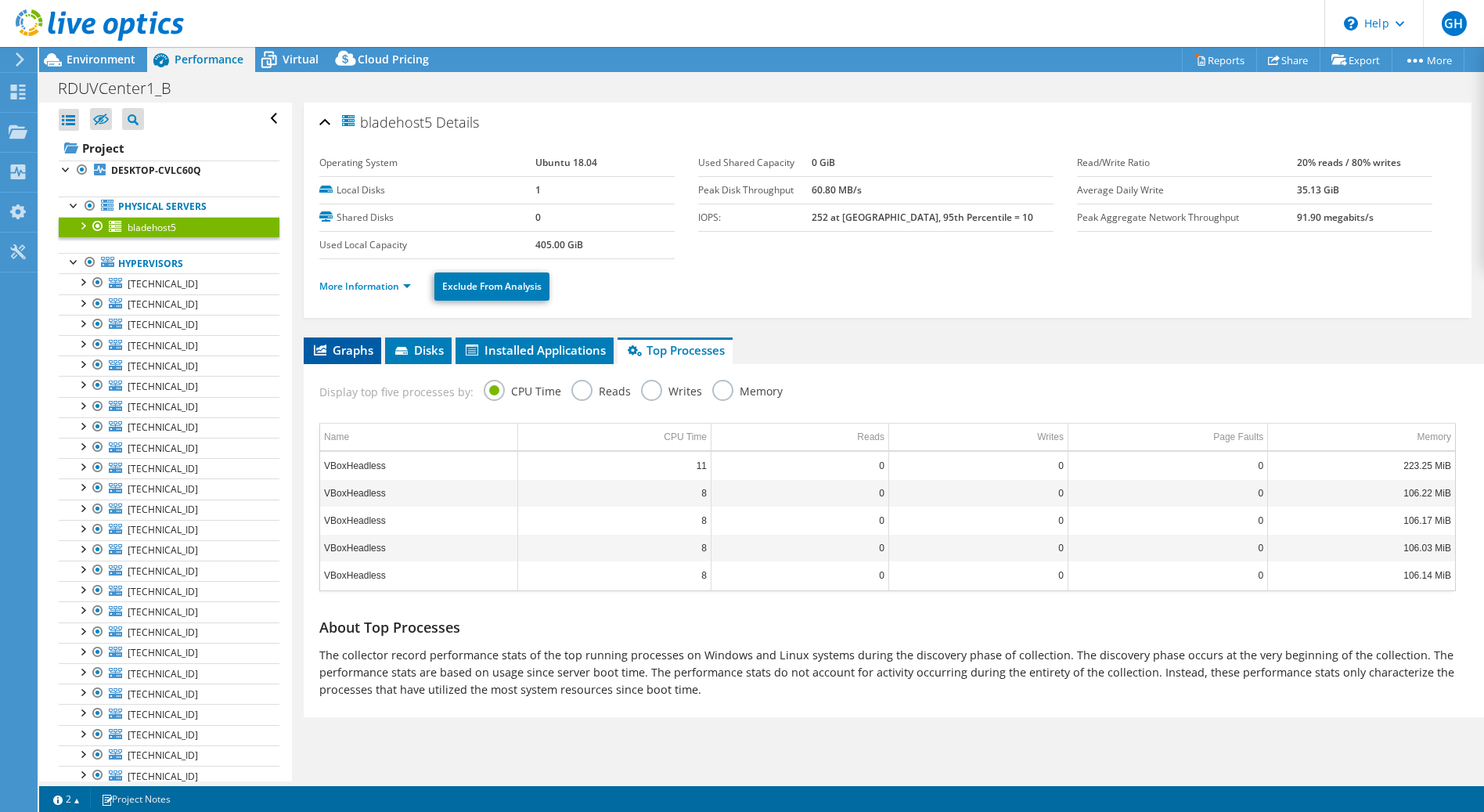
click at [339, 347] on span "Graphs" at bounding box center [342, 350] width 62 height 16
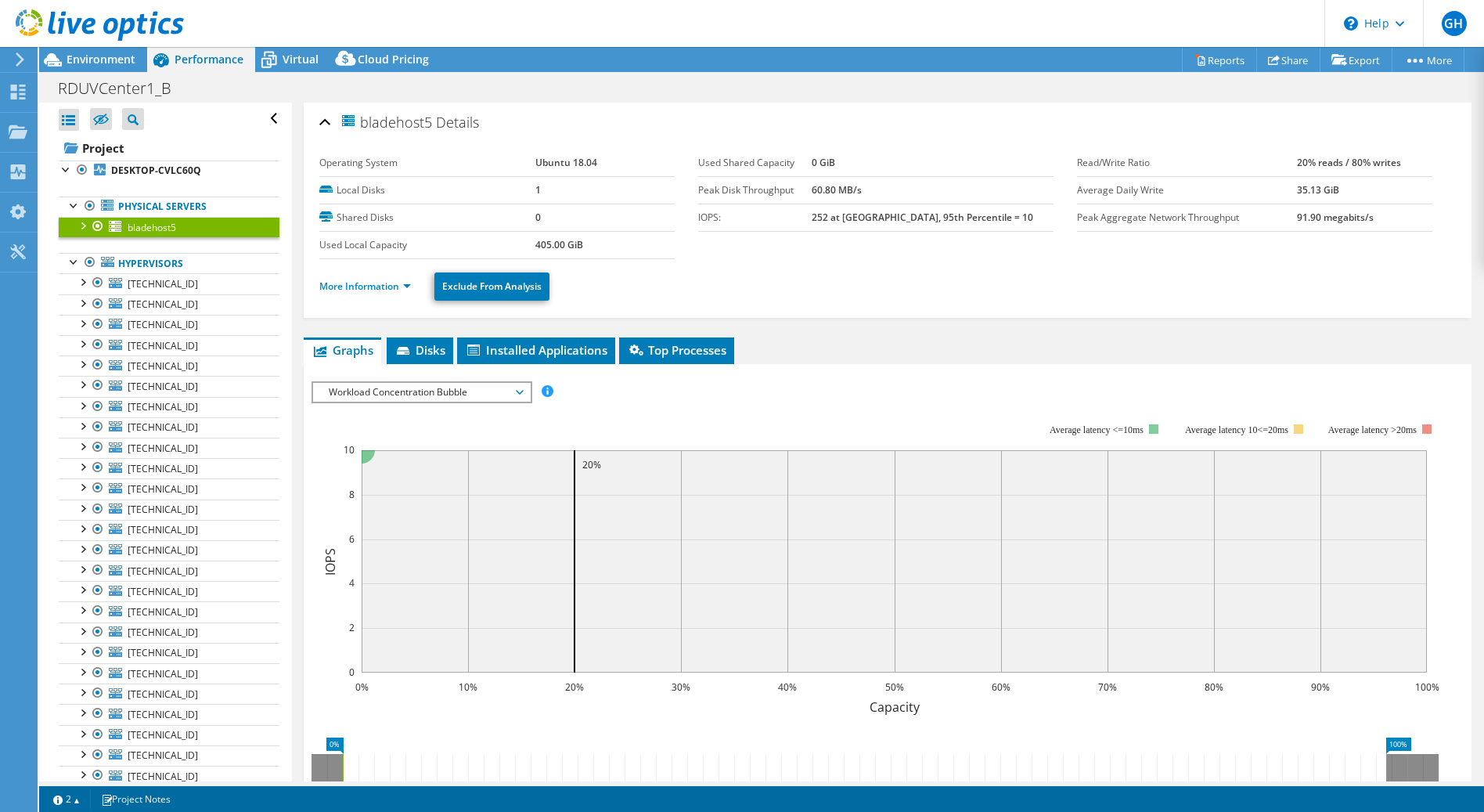
click at [521, 391] on span "Workload Concentration Bubble" at bounding box center [421, 392] width 201 height 19
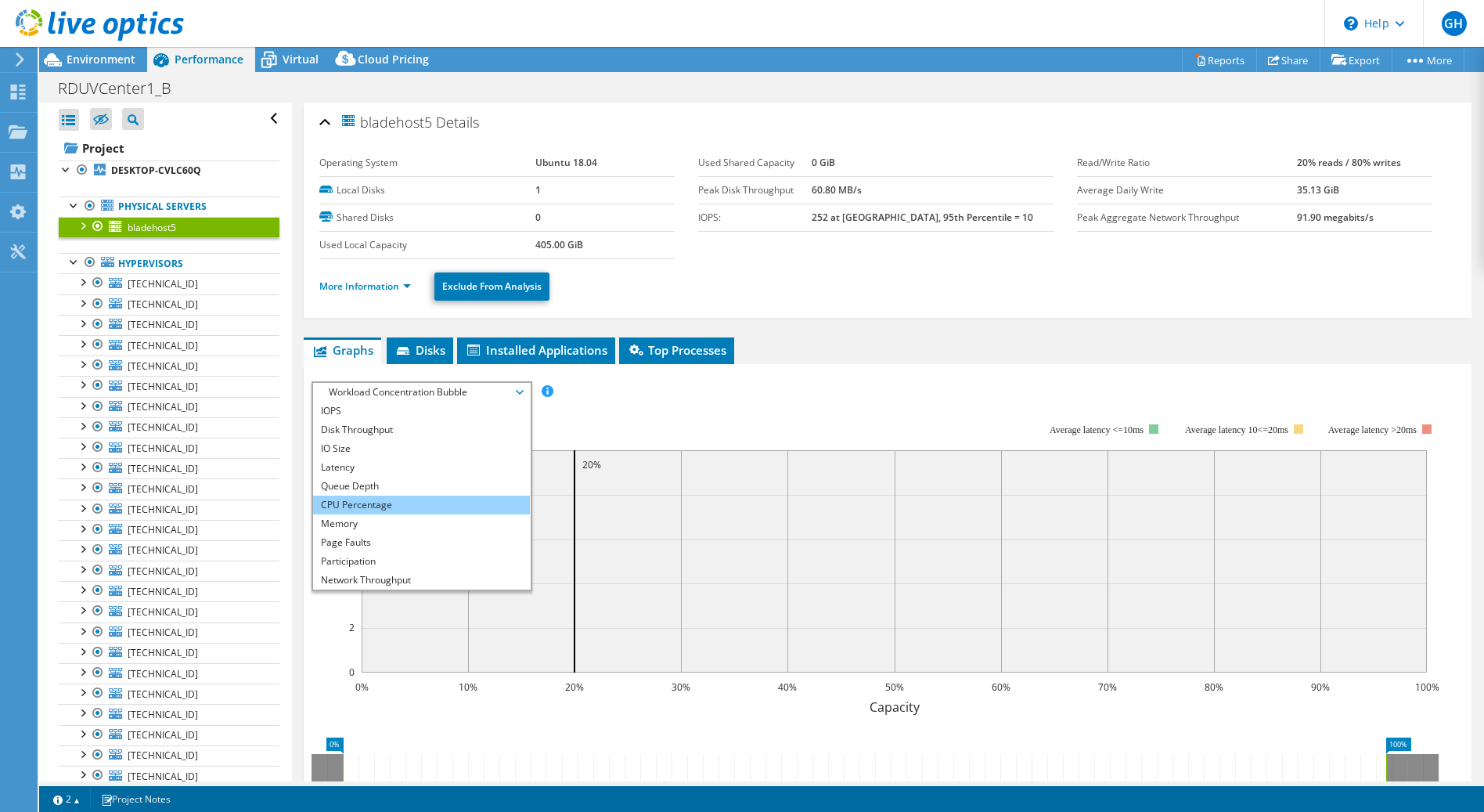
click at [398, 499] on li "CPU Percentage" at bounding box center [421, 505] width 217 height 19
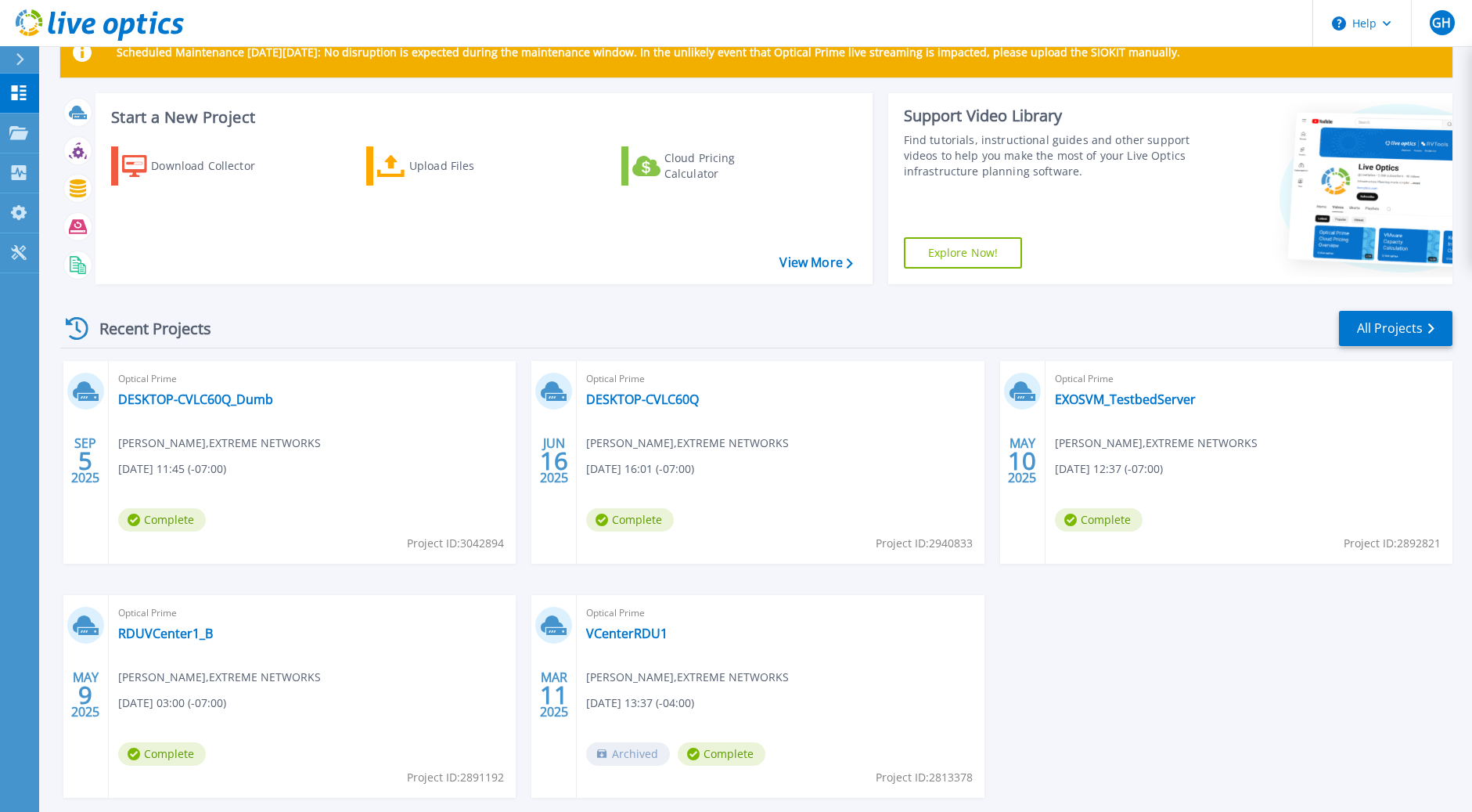
scroll to position [44, 0]
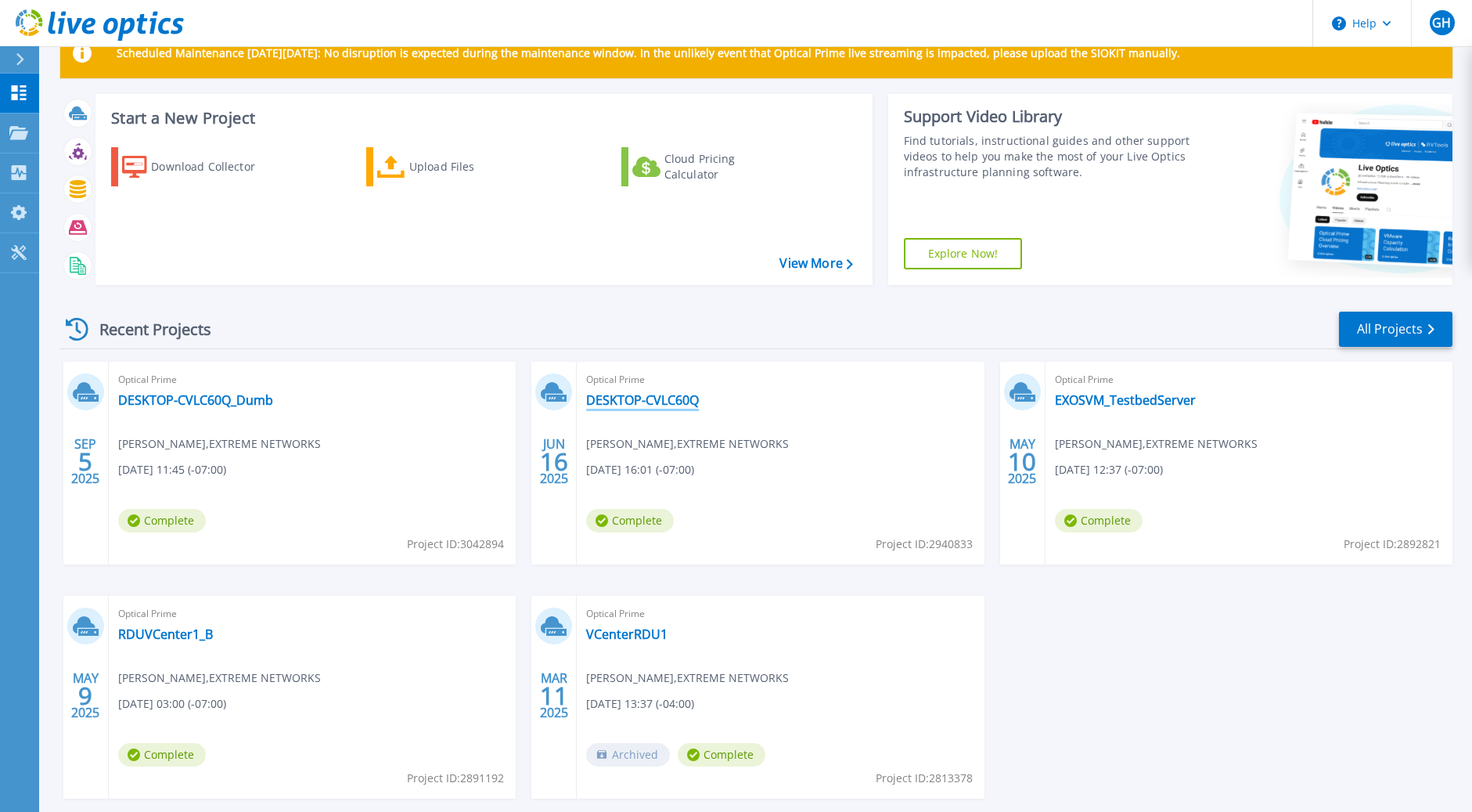
click at [639, 397] on link "DESKTOP-CVLC60Q" at bounding box center [643, 400] width 113 height 16
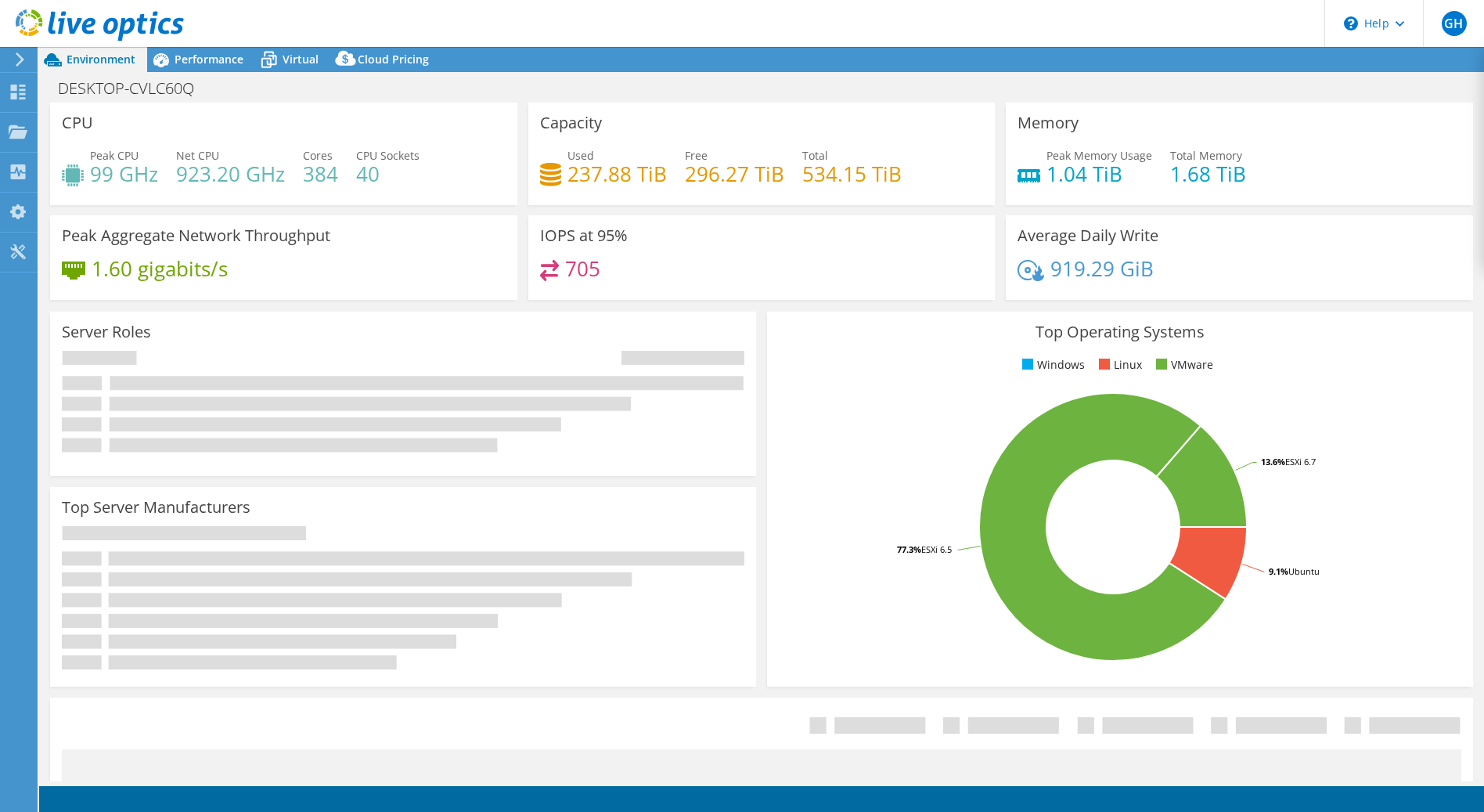
select select "USEast"
select select "USD"
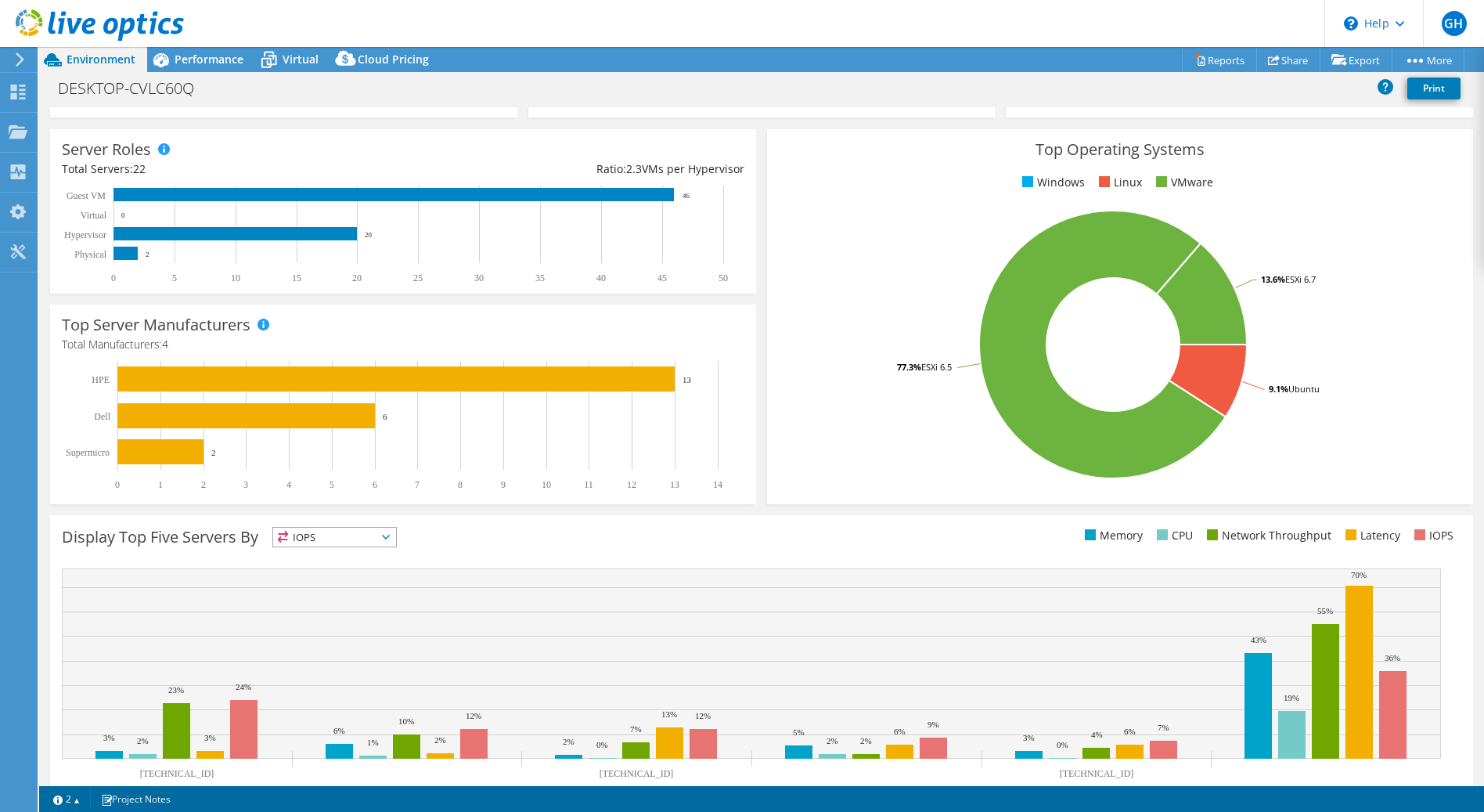
scroll to position [2, 0]
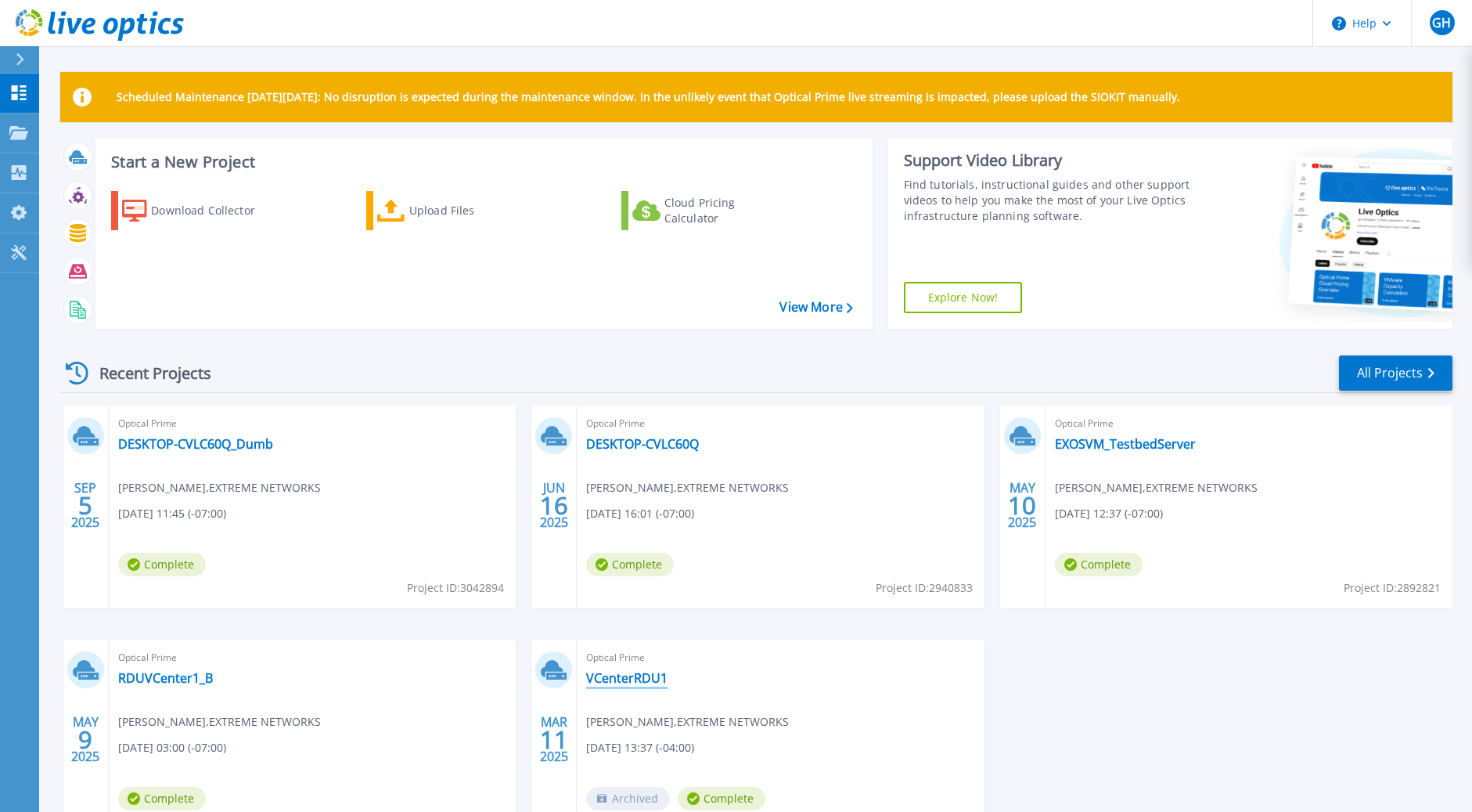
click at [615, 676] on link "VCenterRDU1" at bounding box center [627, 678] width 82 height 16
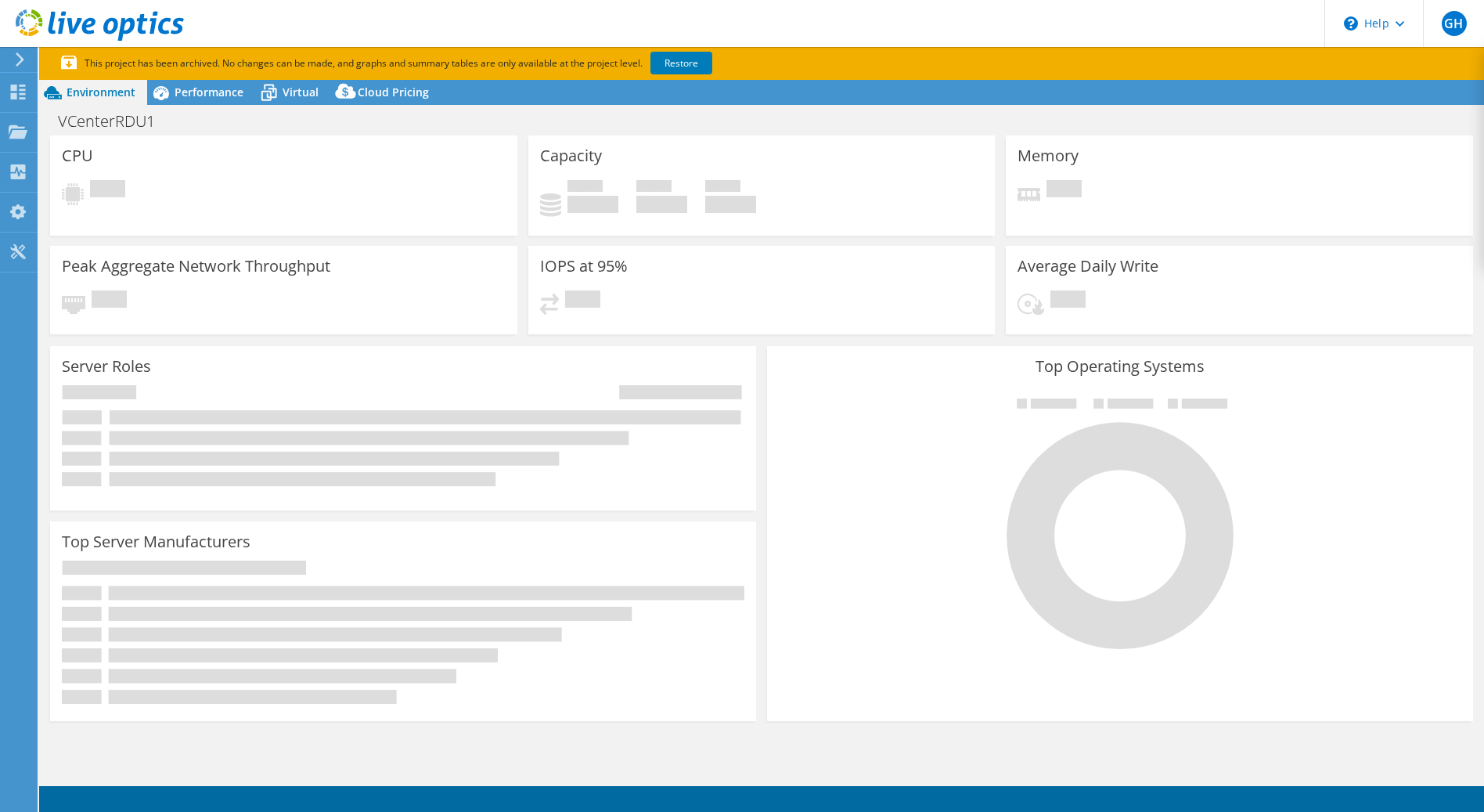
select select "USEast"
select select "USD"
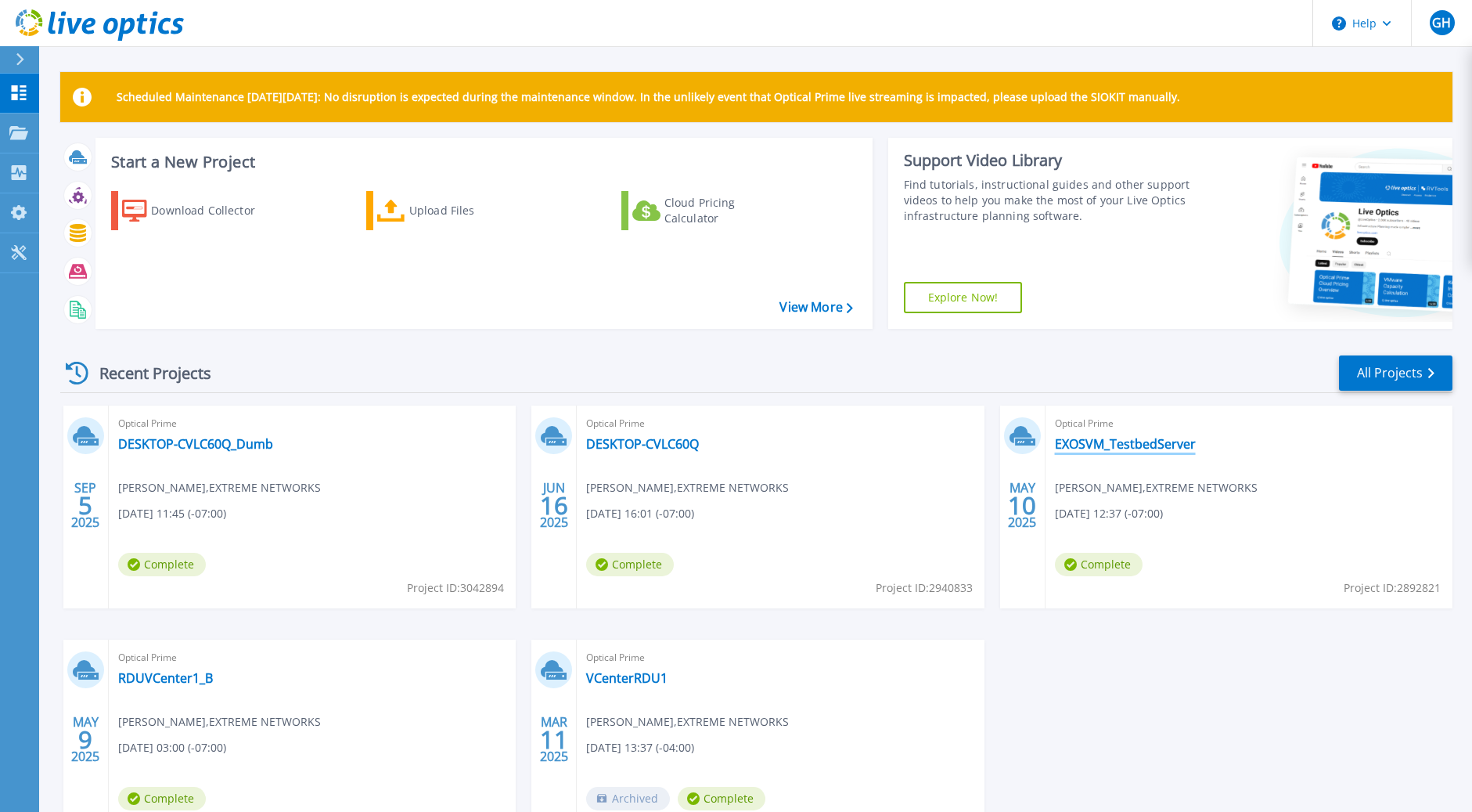
click at [1098, 445] on link "EXOSVM_TestbedServer" at bounding box center [1126, 444] width 141 height 16
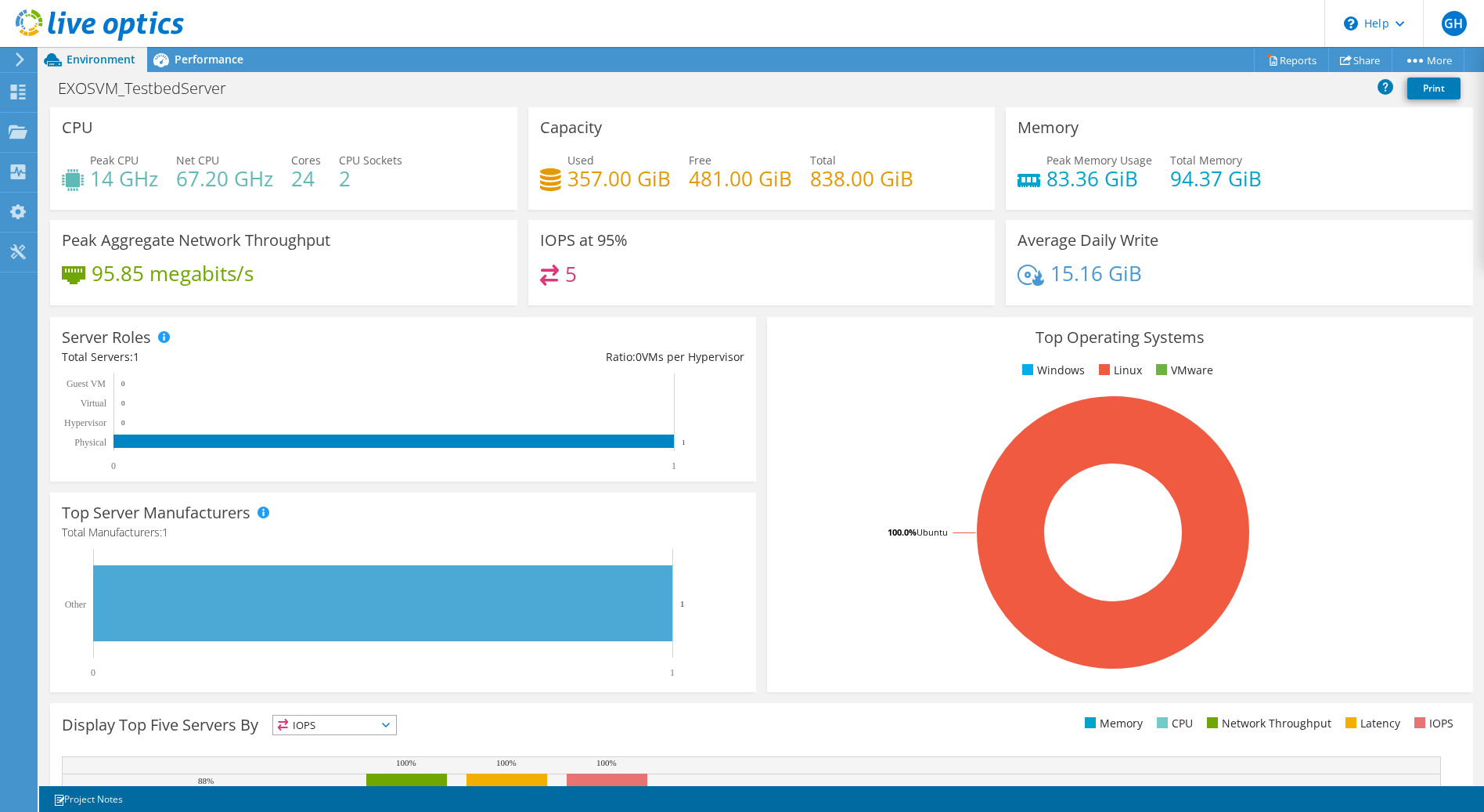
scroll to position [148, 0]
